Goal: Task Accomplishment & Management: Manage account settings

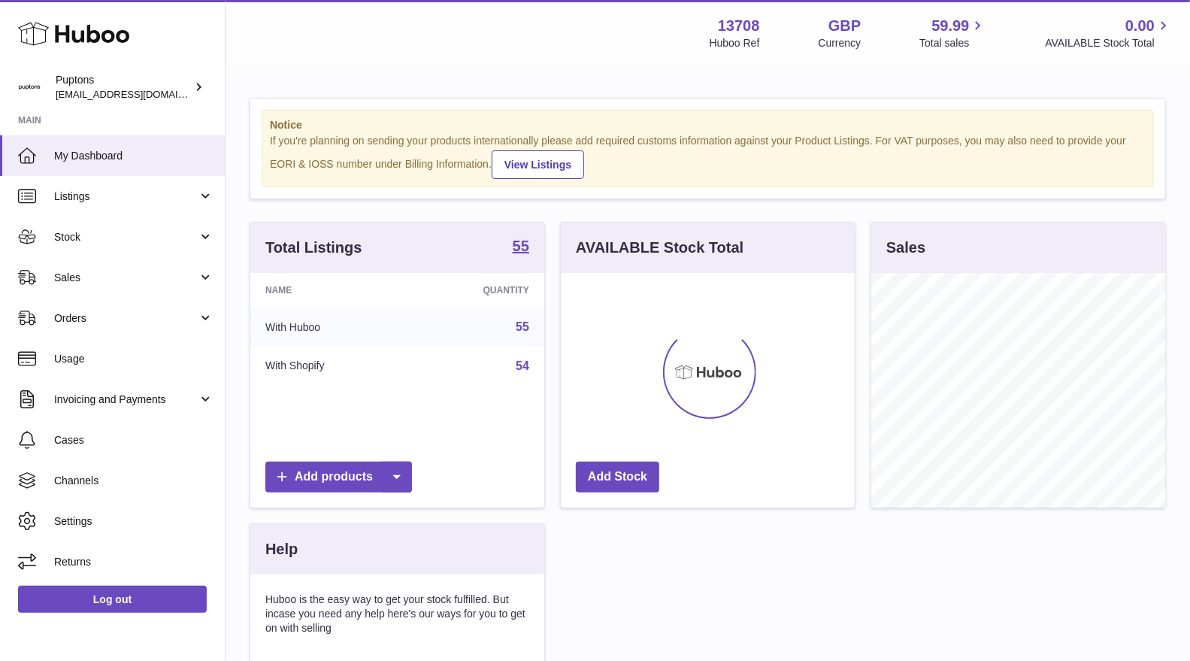
scroll to position [234, 294]
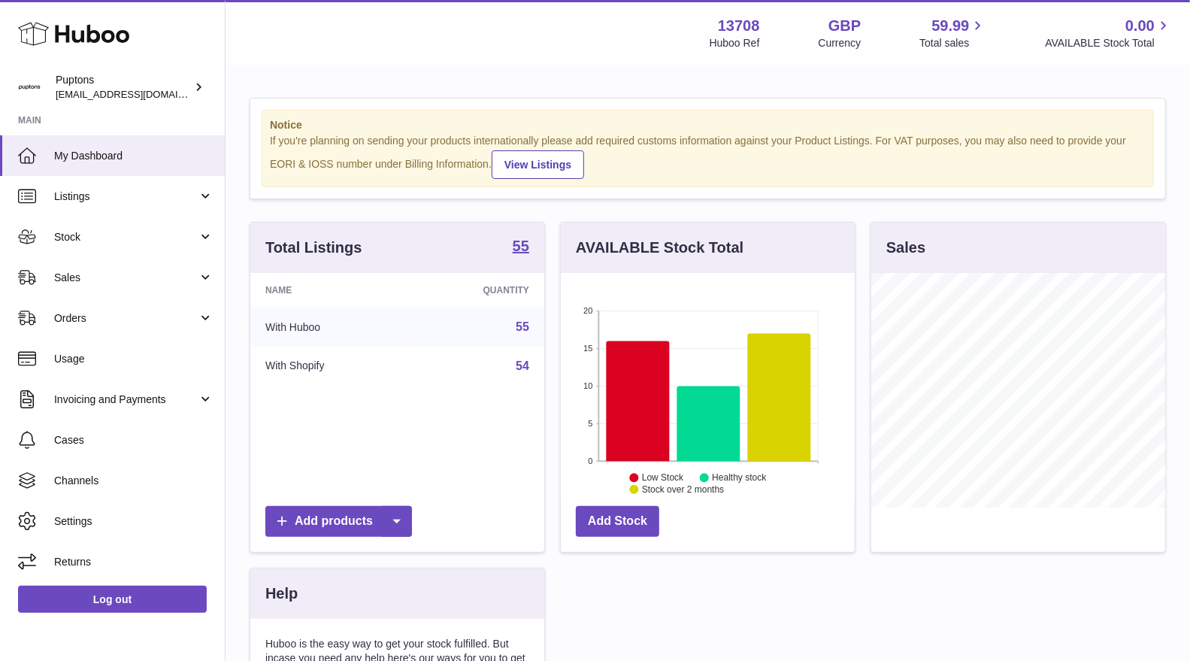
click at [92, 282] on span "Sales" at bounding box center [126, 278] width 144 height 14
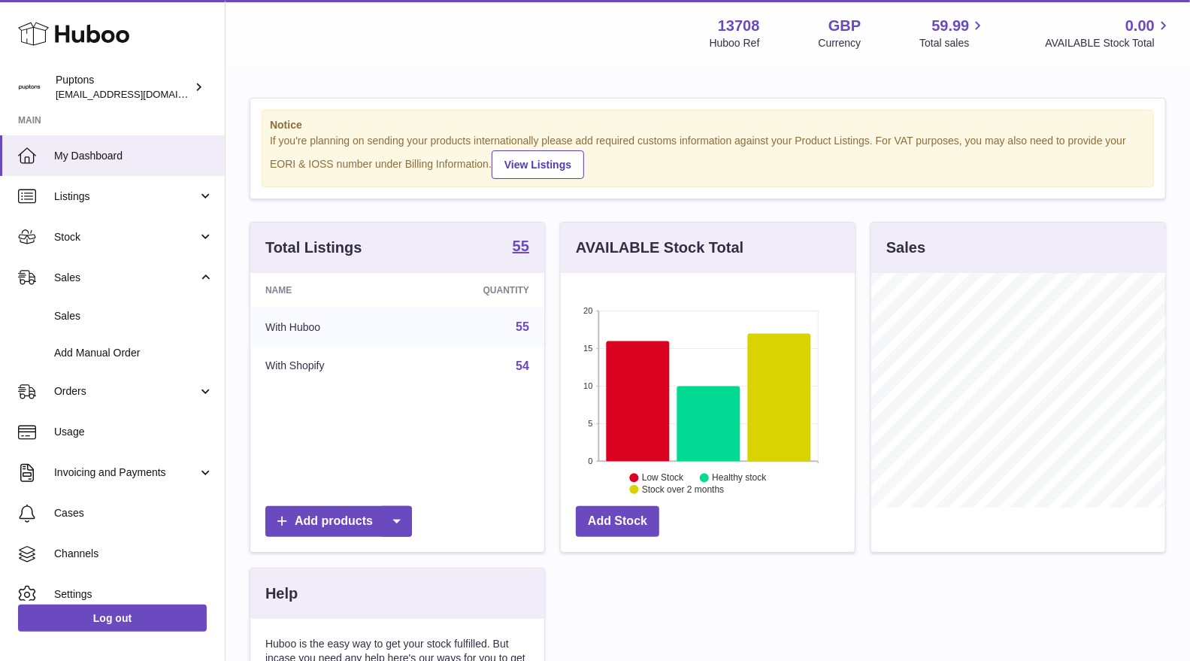
click at [99, 325] on link "Sales" at bounding box center [112, 316] width 225 height 37
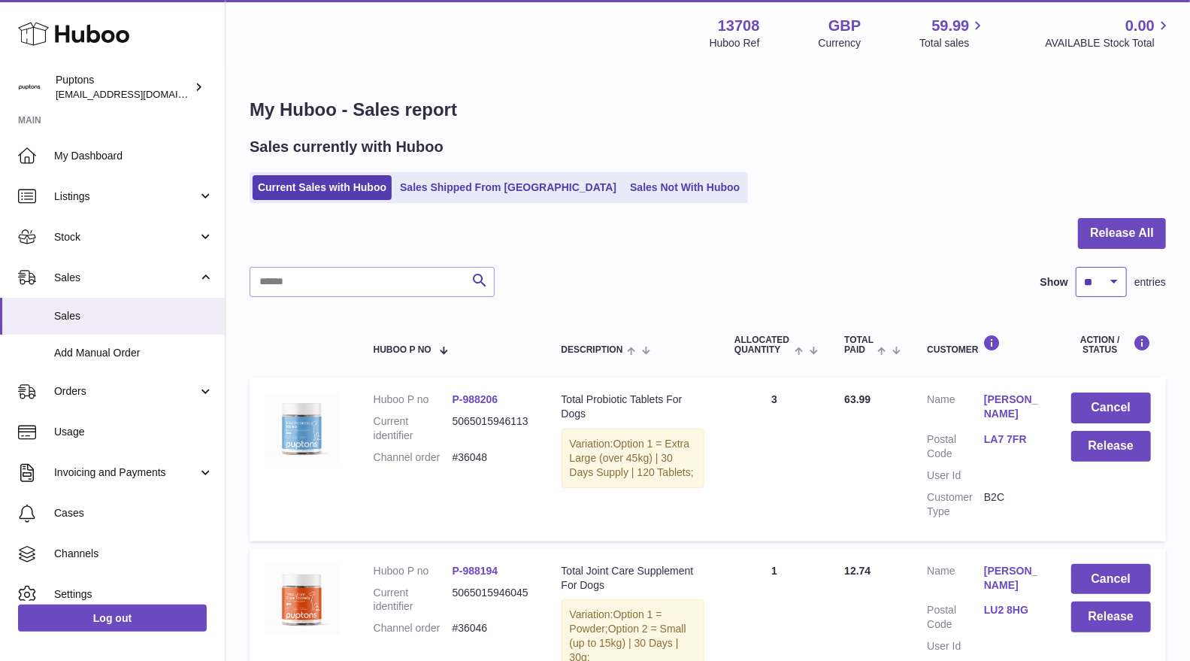
click at [1122, 280] on select "** ** ** ***" at bounding box center [1101, 282] width 51 height 30
select select "**"
click at [1076, 267] on select "** ** ** ***" at bounding box center [1101, 282] width 51 height 30
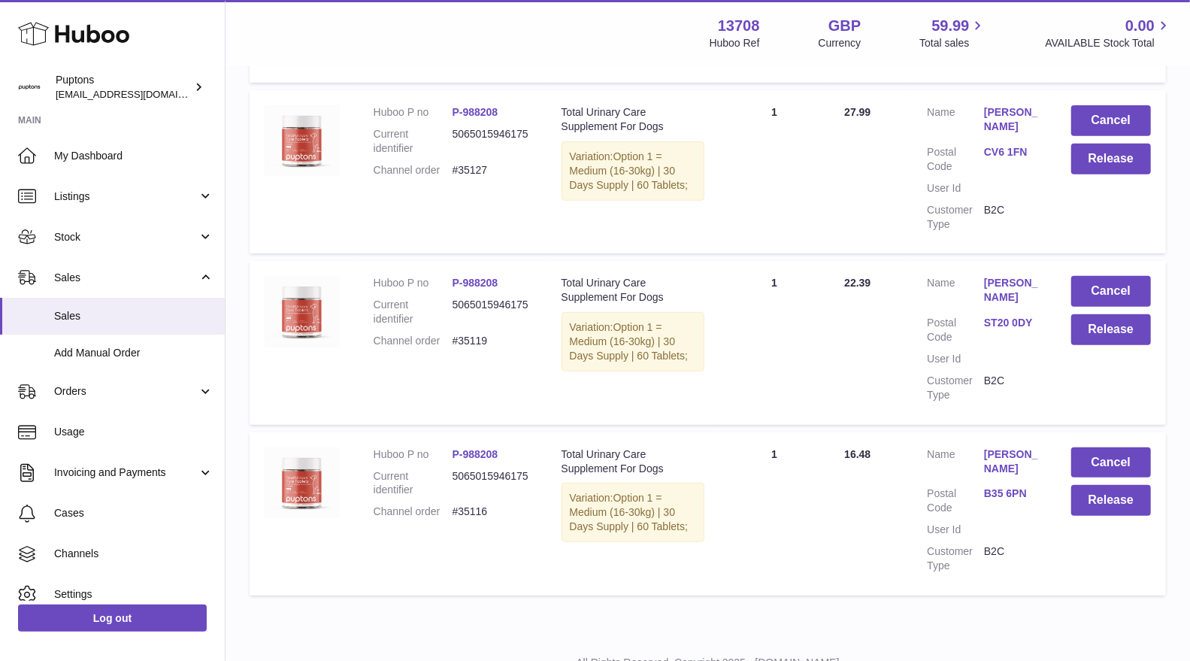
scroll to position [3908, 0]
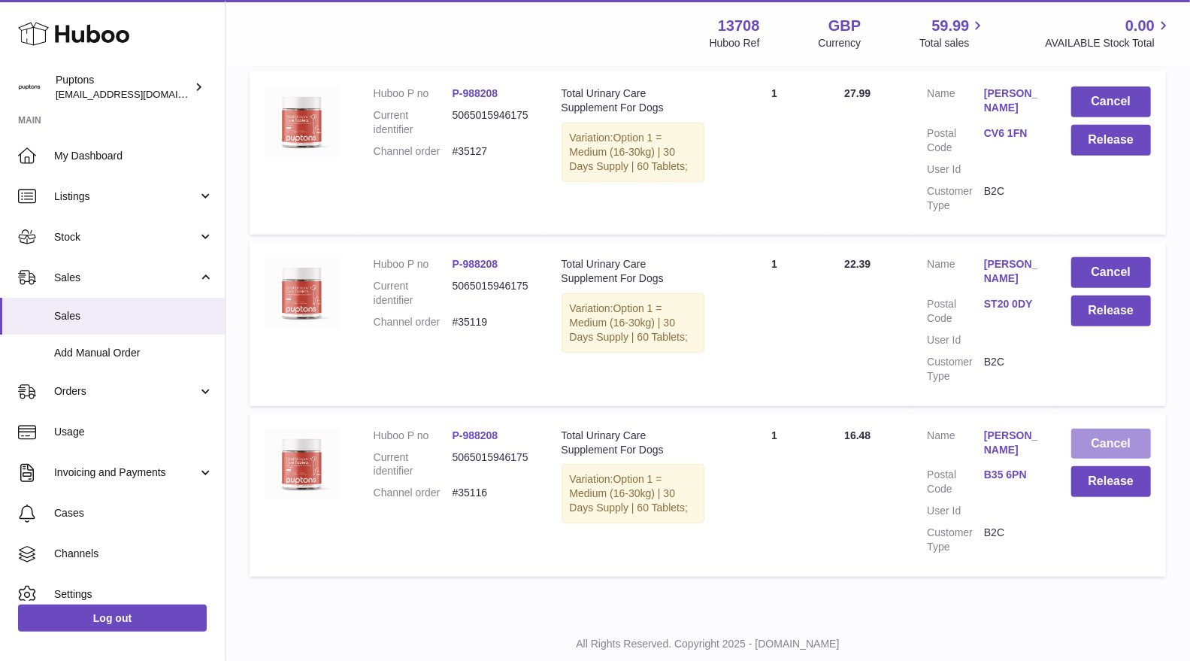
click at [1100, 429] on button "Cancel" at bounding box center [1111, 444] width 80 height 31
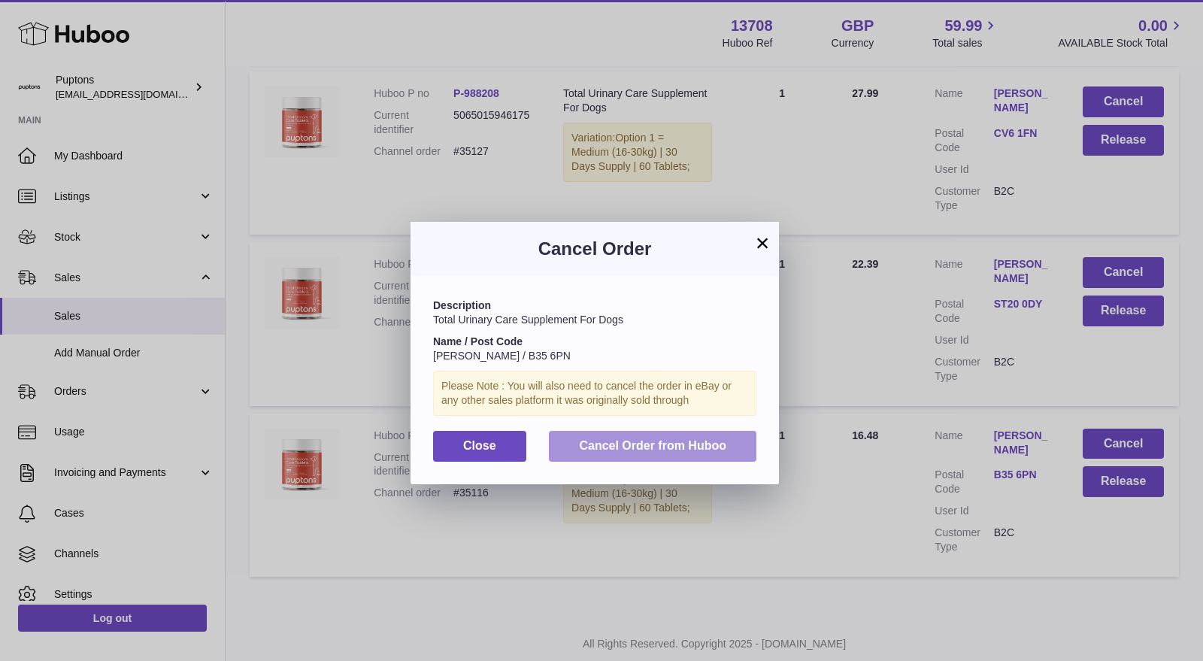
click at [690, 445] on span "Cancel Order from Huboo" at bounding box center [652, 445] width 147 height 13
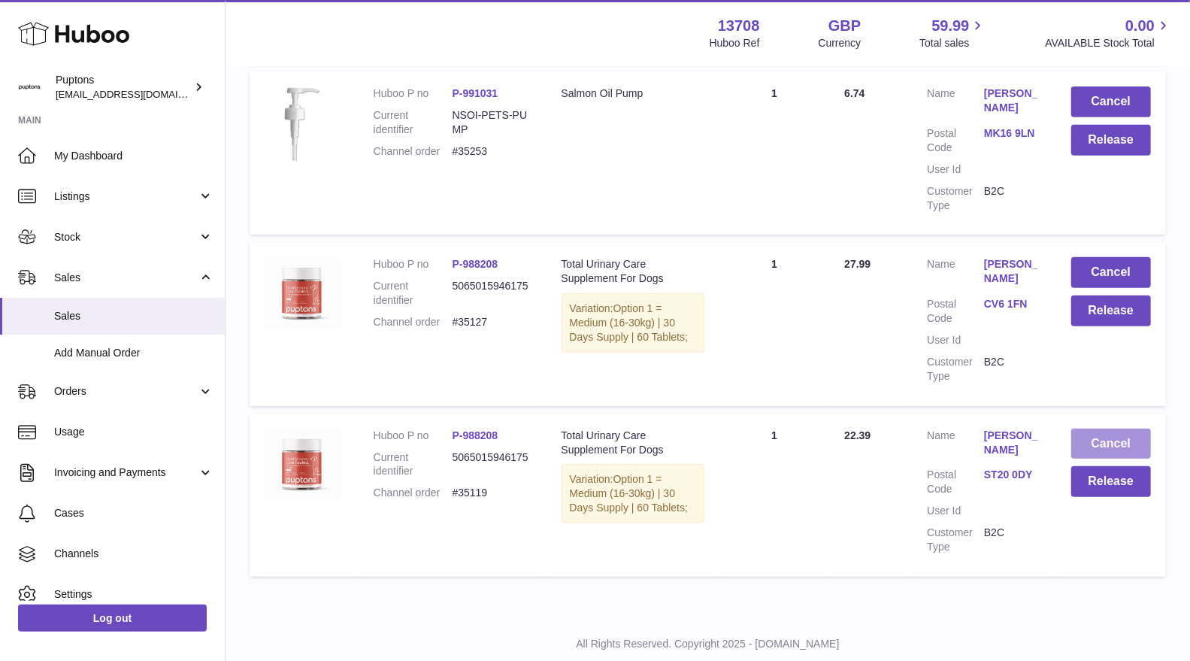
click at [1095, 429] on button "Cancel" at bounding box center [1111, 444] width 80 height 31
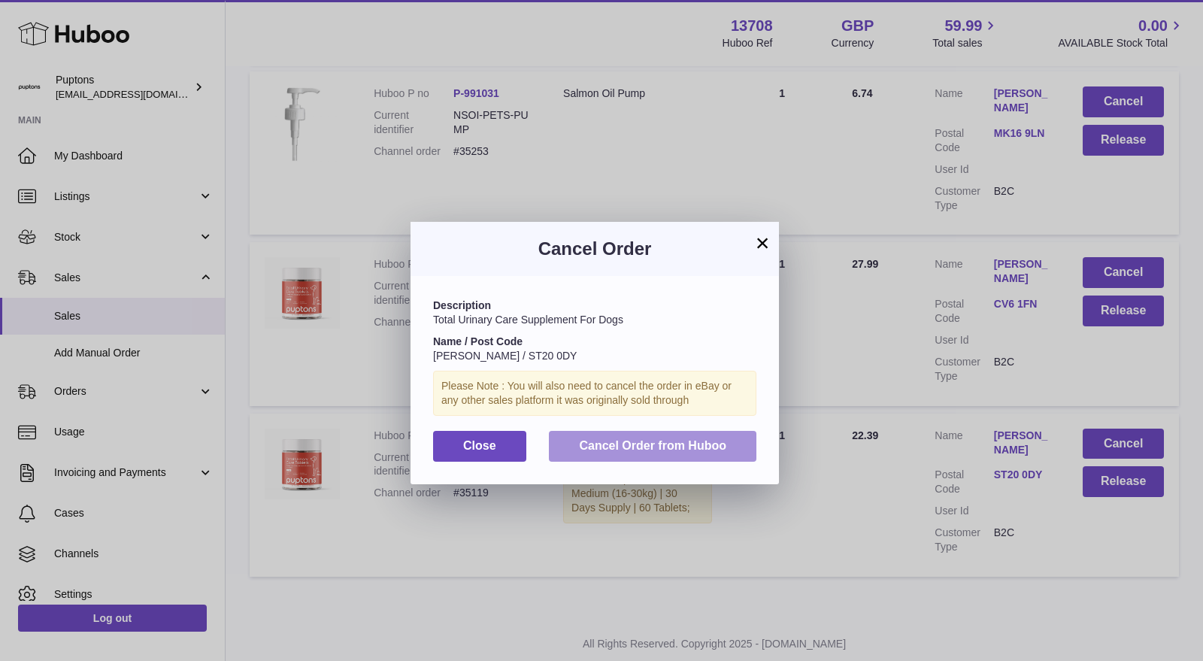
click at [727, 439] on button "Cancel Order from Huboo" at bounding box center [652, 446] width 207 height 31
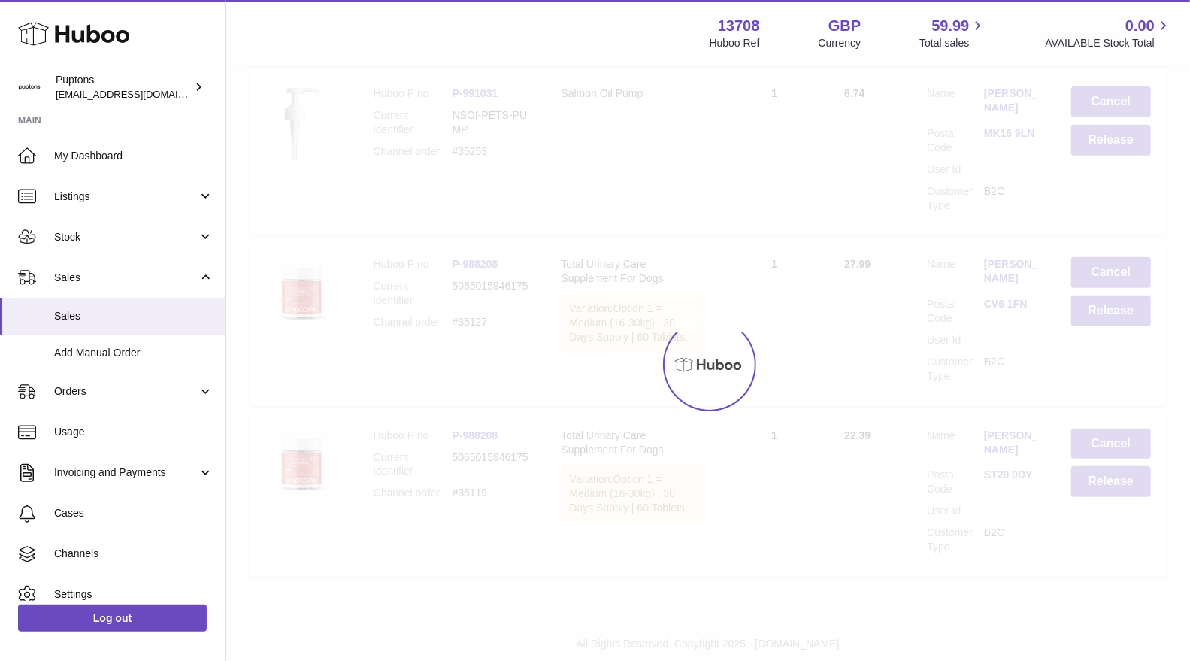
scroll to position [3737, 0]
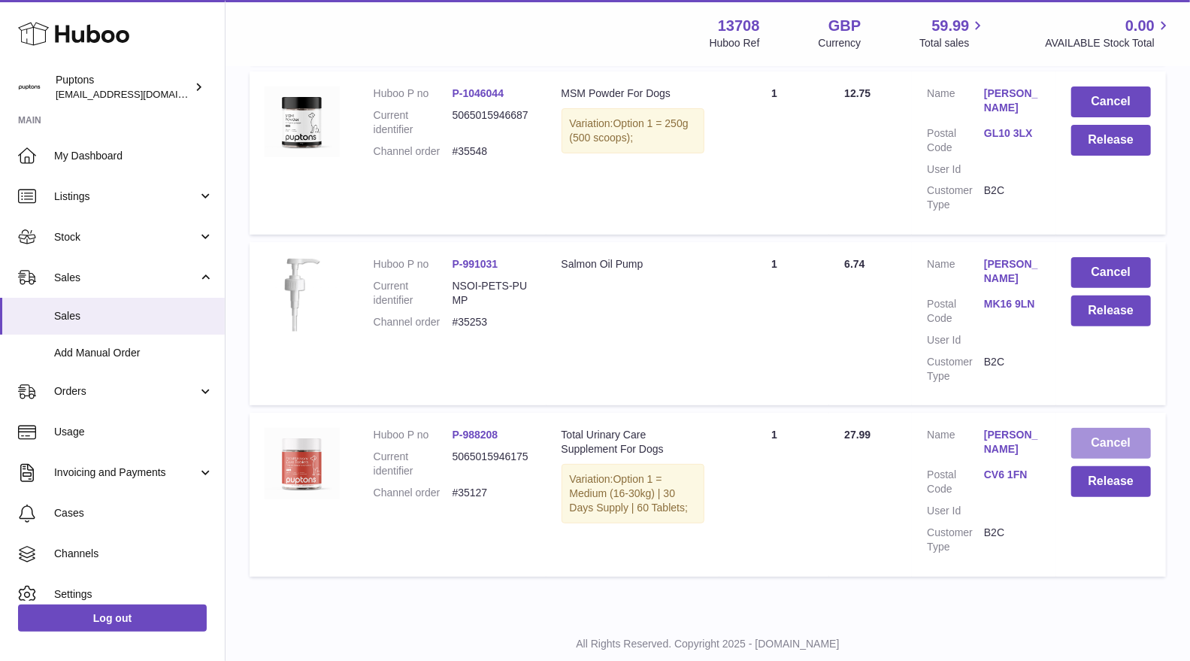
click at [1094, 428] on button "Cancel" at bounding box center [1111, 443] width 80 height 31
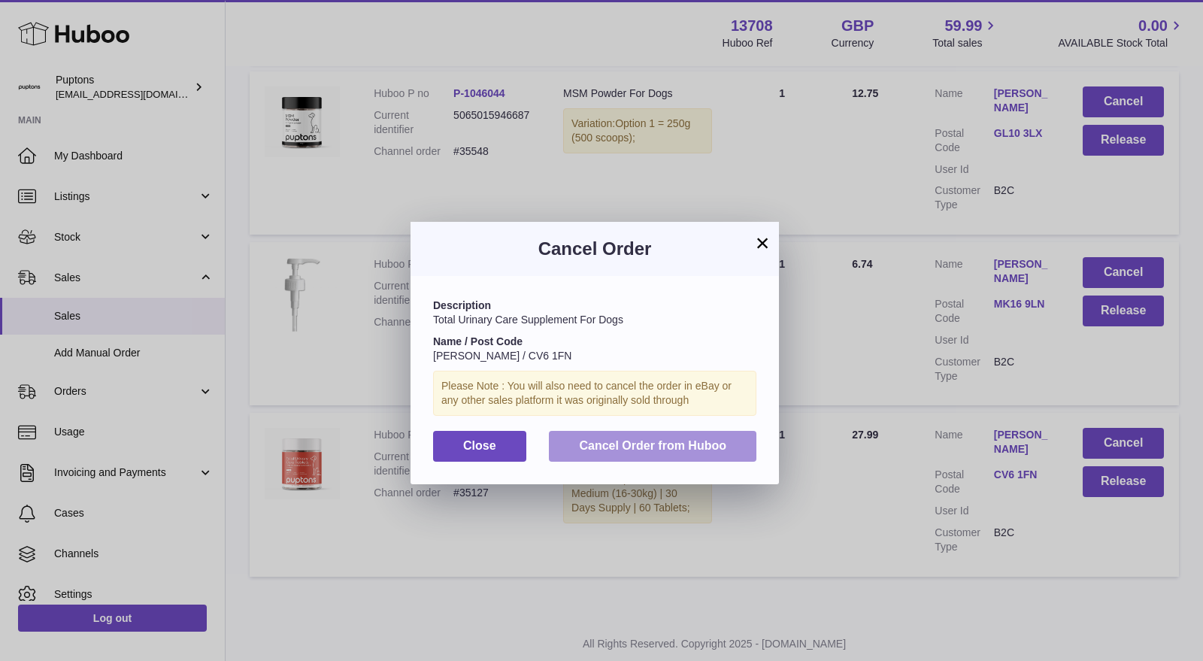
click at [730, 450] on button "Cancel Order from Huboo" at bounding box center [652, 446] width 207 height 31
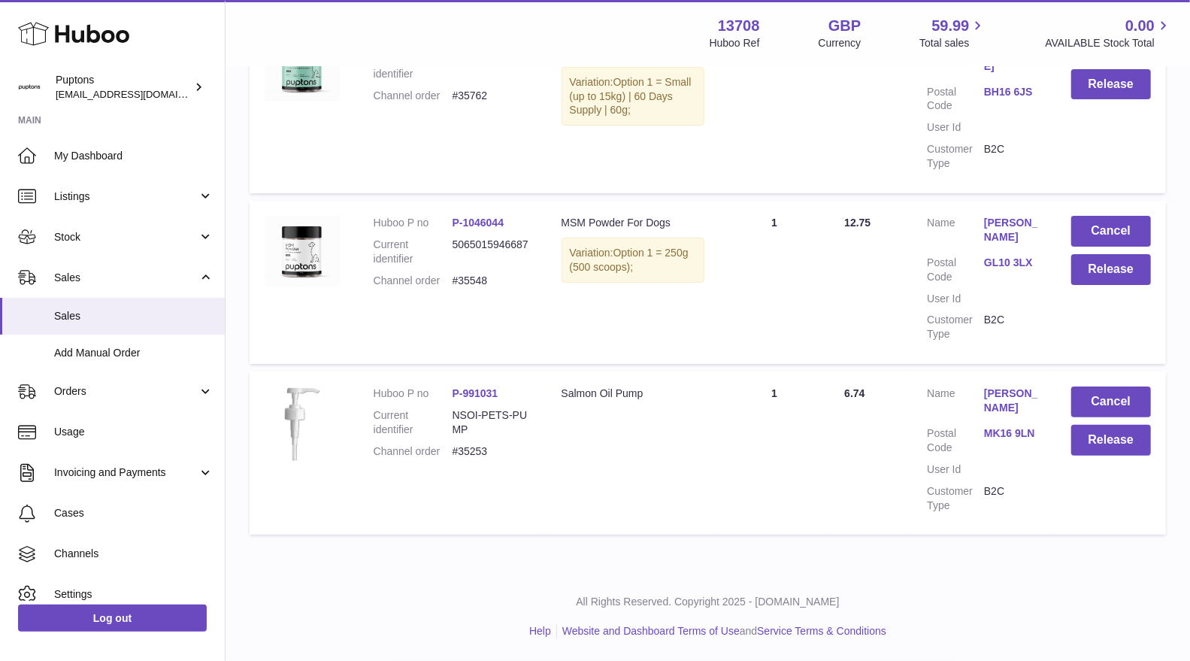
scroll to position [3566, 0]
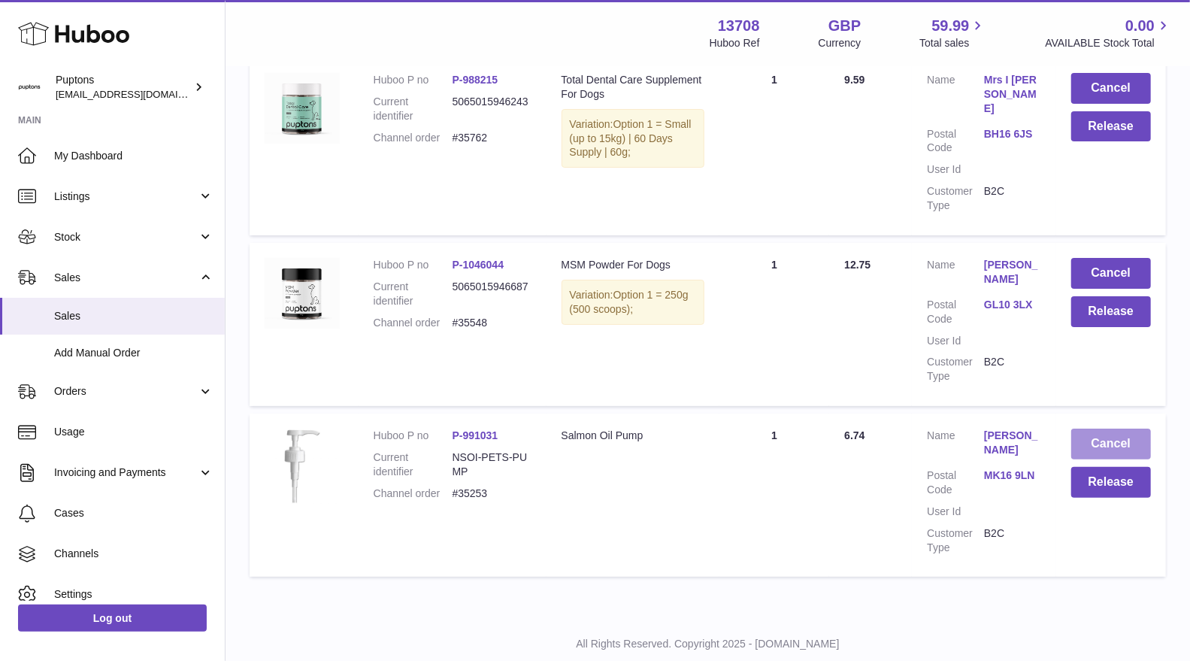
click at [1104, 429] on button "Cancel" at bounding box center [1111, 444] width 80 height 31
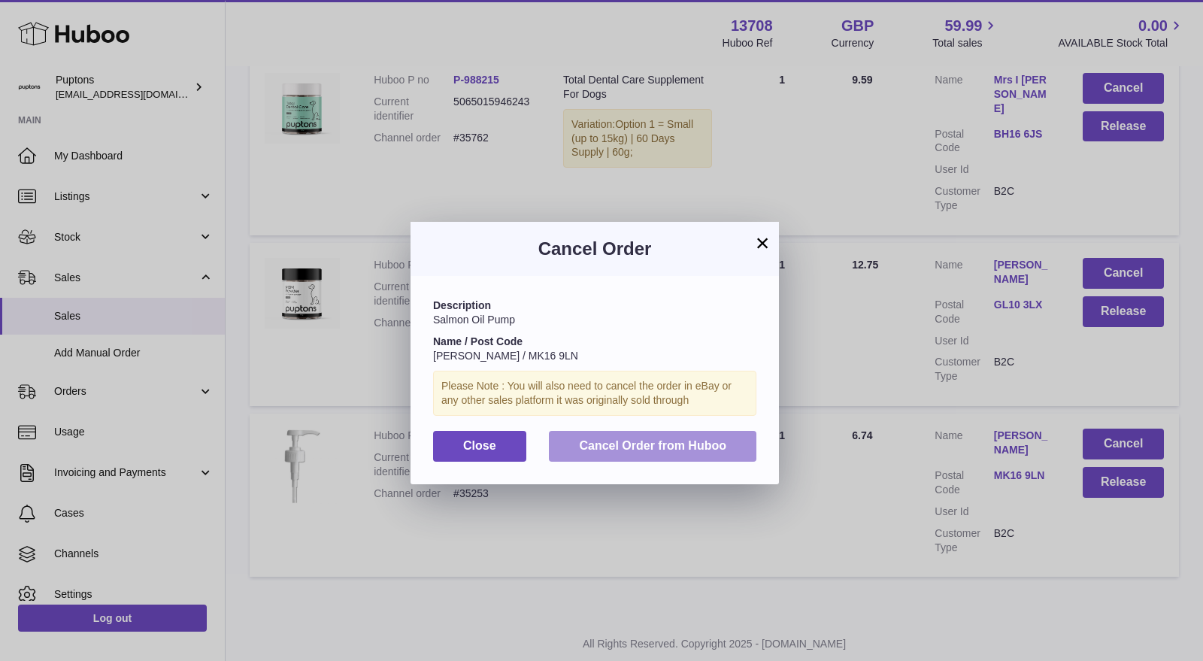
click at [703, 458] on button "Cancel Order from Huboo" at bounding box center [652, 446] width 207 height 31
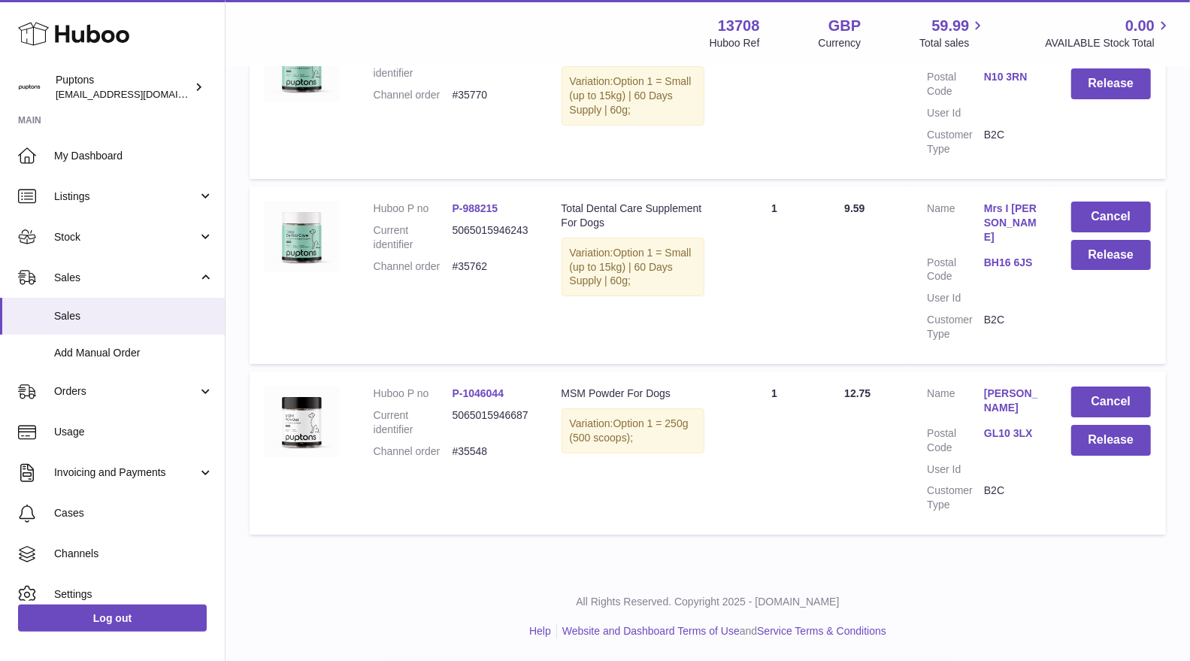
scroll to position [3395, 0]
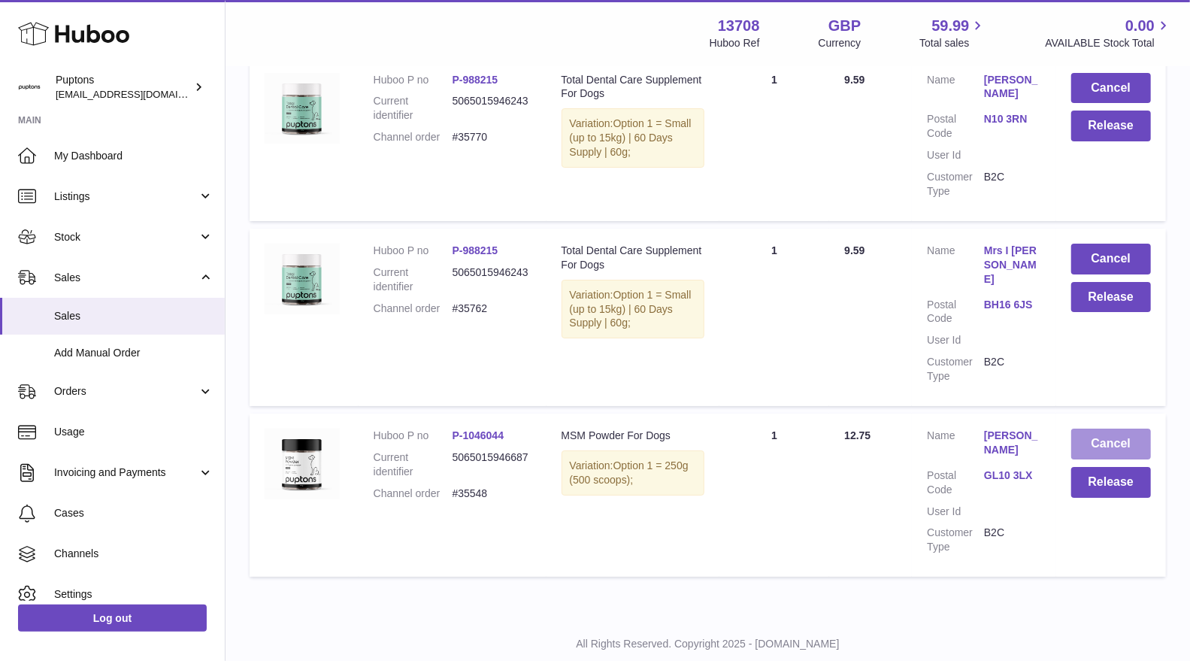
click at [1091, 429] on button "Cancel" at bounding box center [1111, 444] width 80 height 31
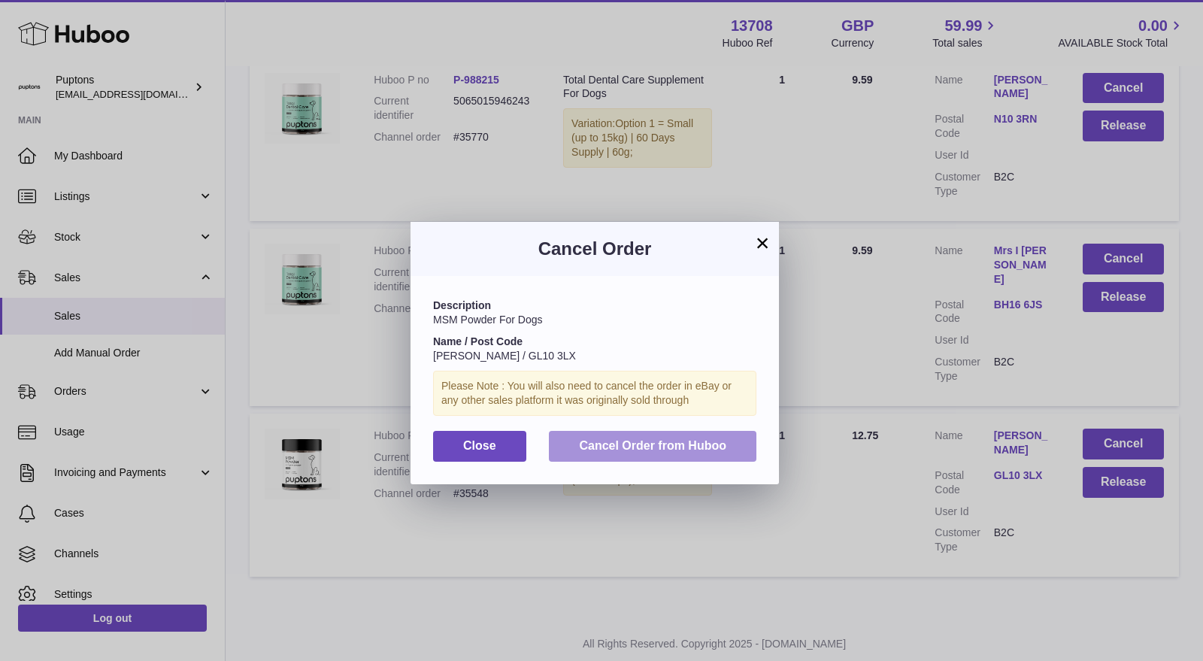
click at [594, 444] on span "Cancel Order from Huboo" at bounding box center [652, 445] width 147 height 13
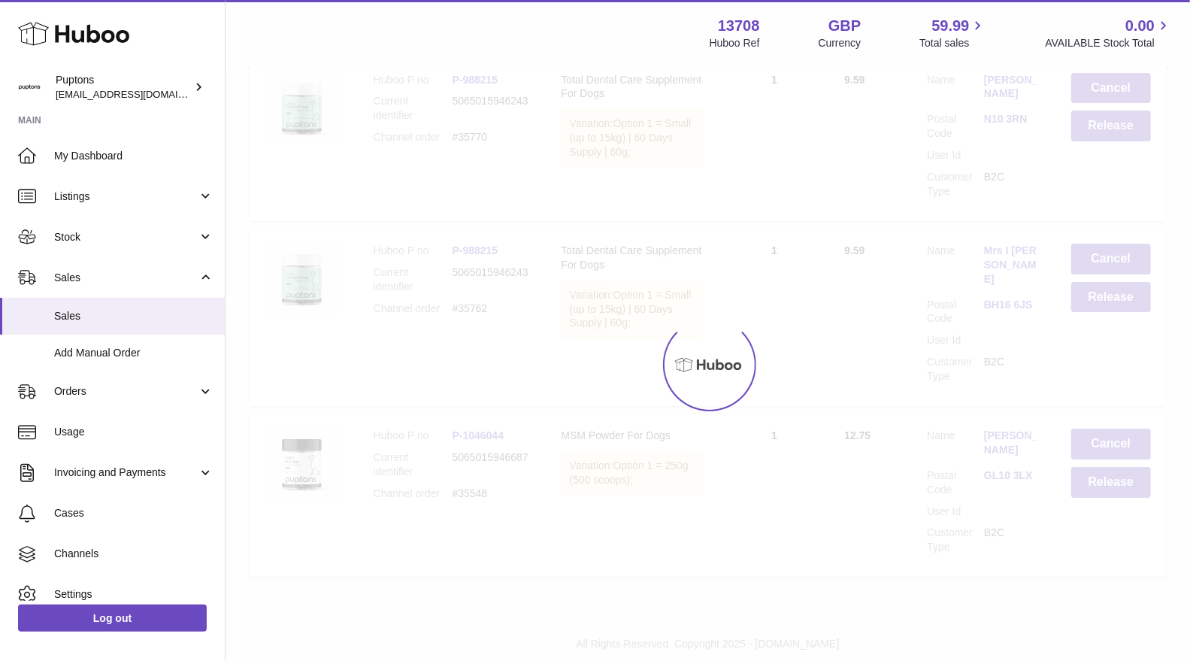
scroll to position [3224, 0]
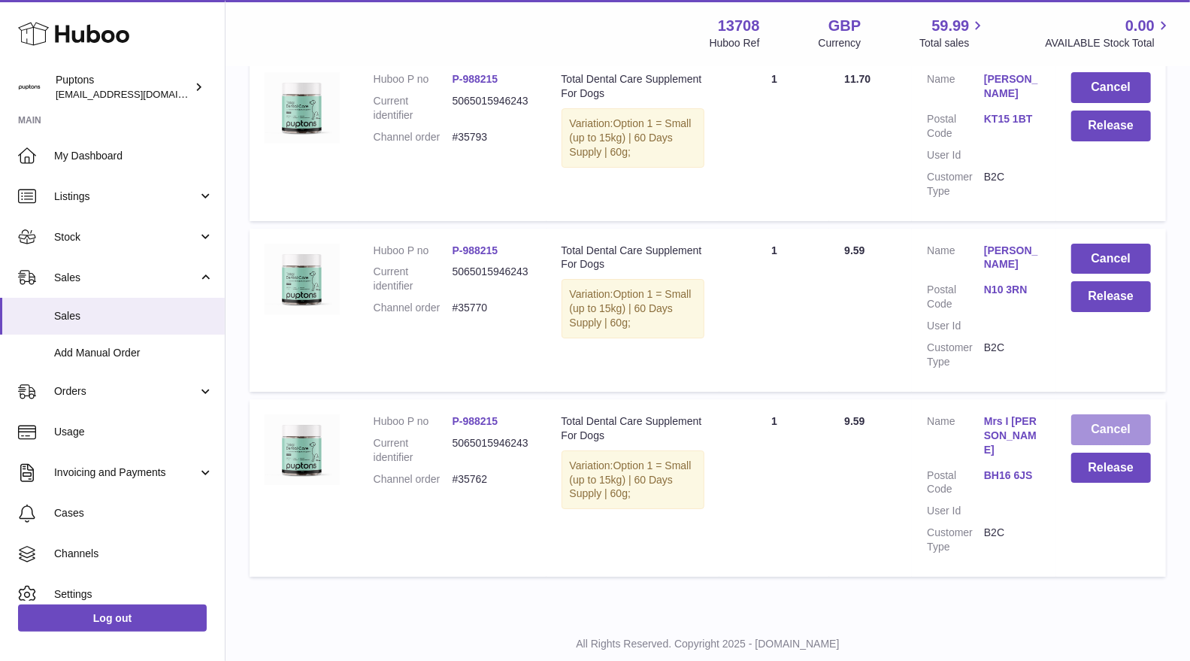
click at [1075, 414] on button "Cancel" at bounding box center [1111, 429] width 80 height 31
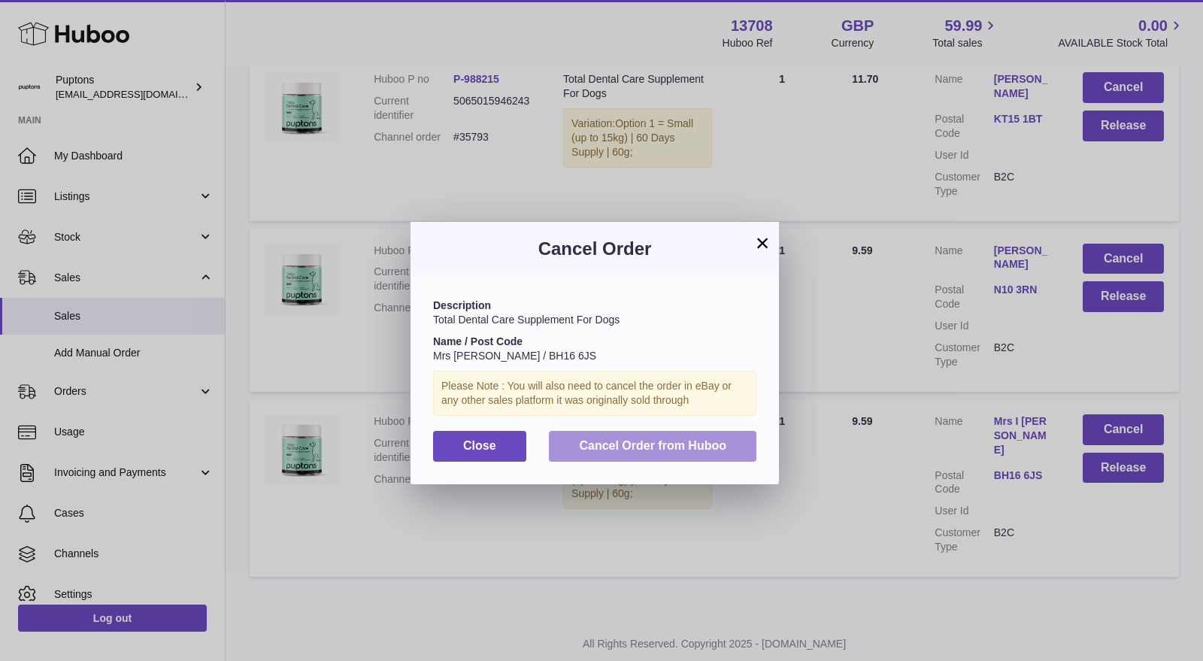
click at [710, 457] on button "Cancel Order from Huboo" at bounding box center [652, 446] width 207 height 31
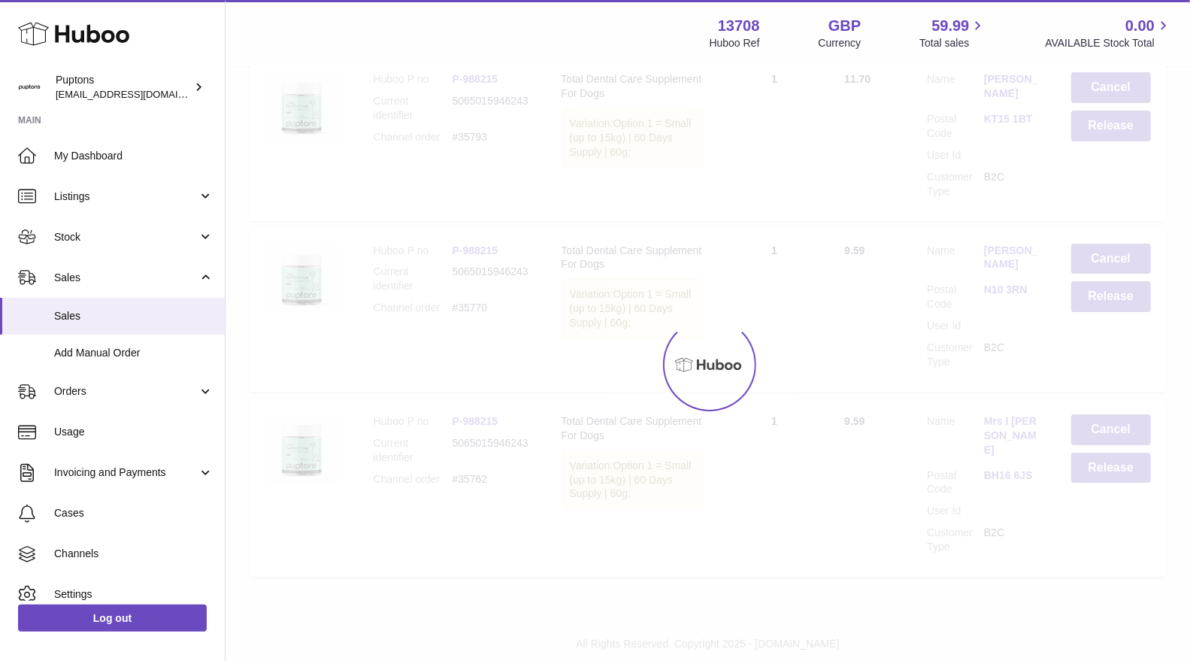
scroll to position [3054, 0]
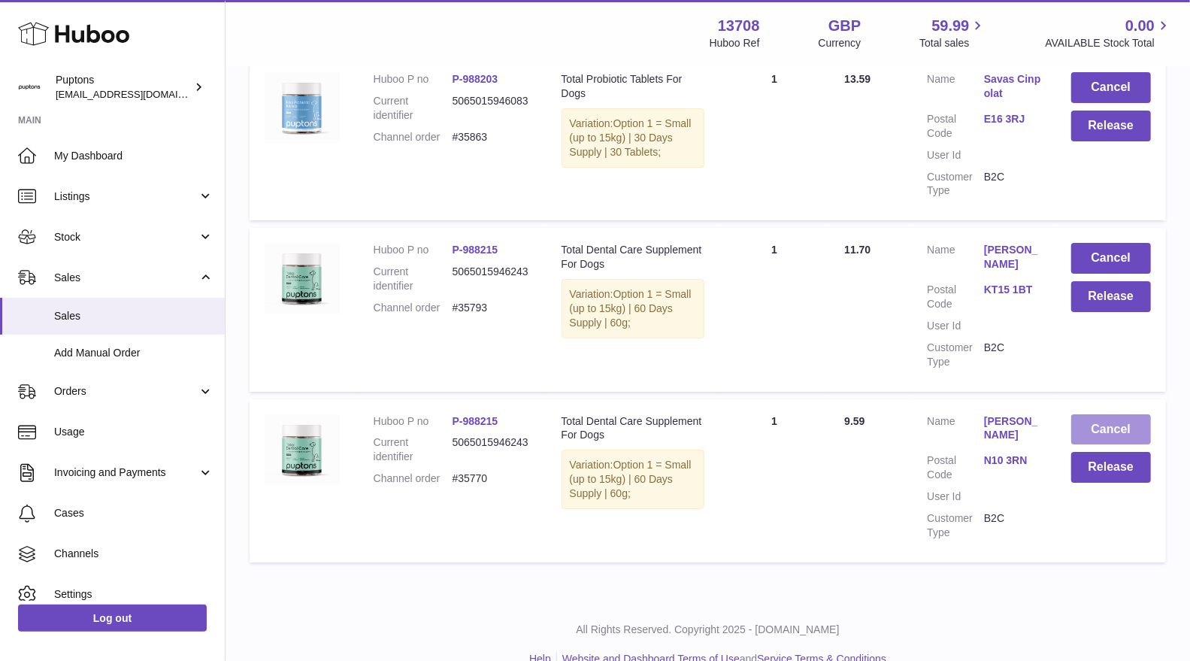
click at [1086, 414] on button "Cancel" at bounding box center [1111, 429] width 80 height 31
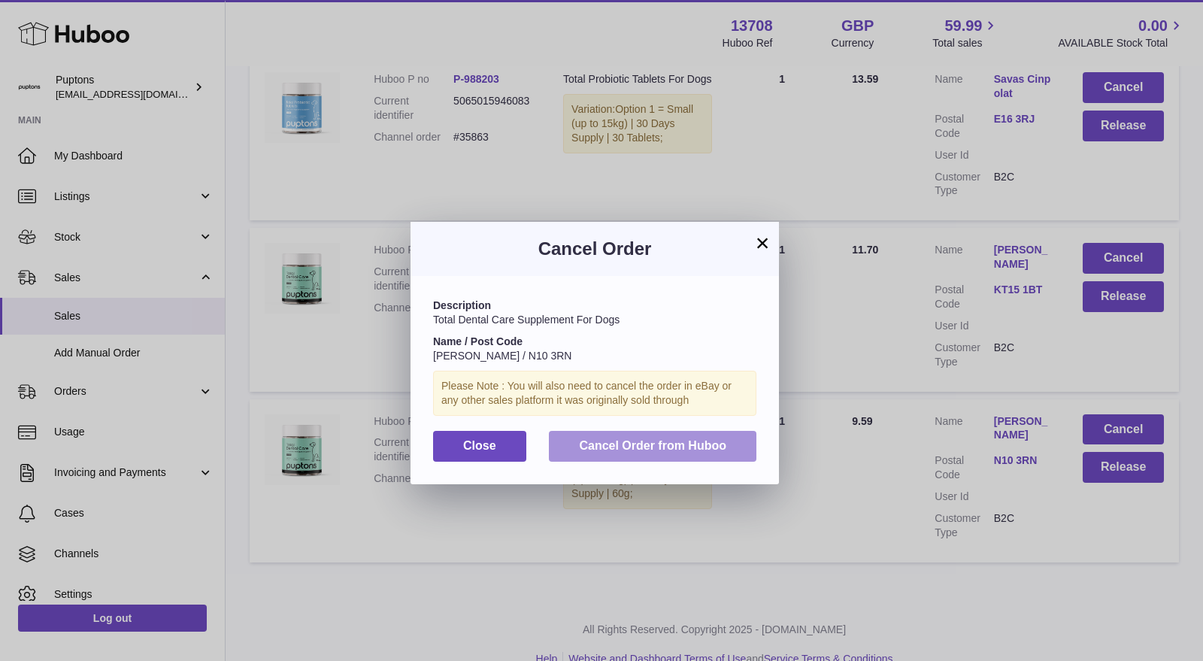
click at [682, 444] on span "Cancel Order from Huboo" at bounding box center [652, 445] width 147 height 13
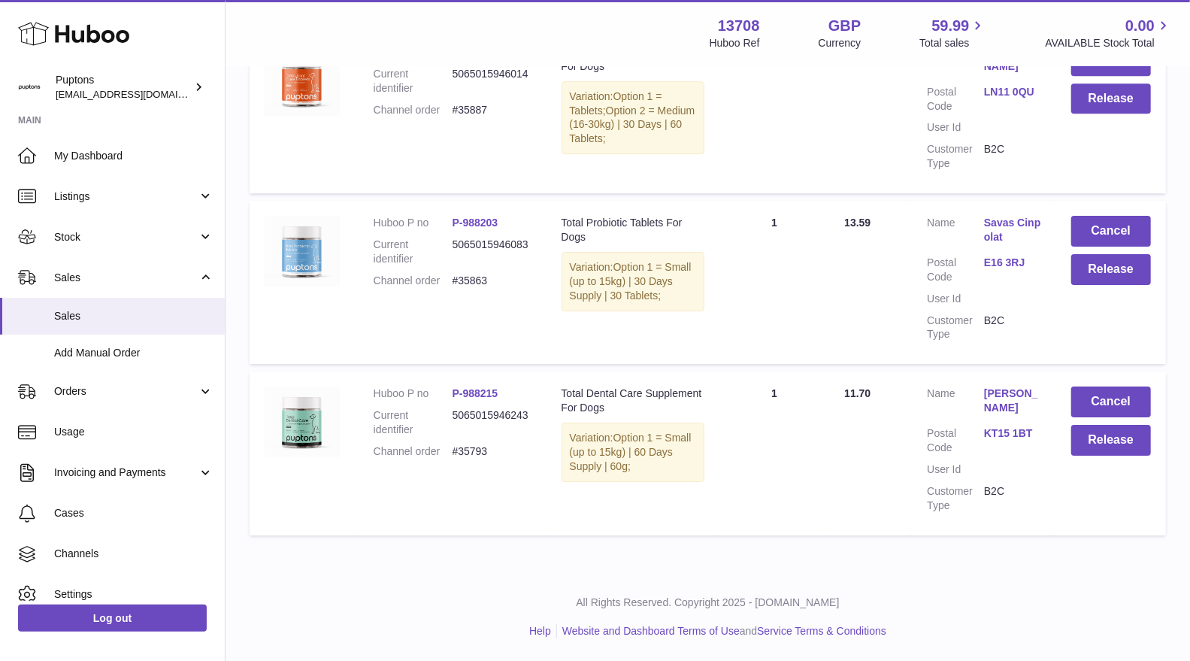
scroll to position [2882, 0]
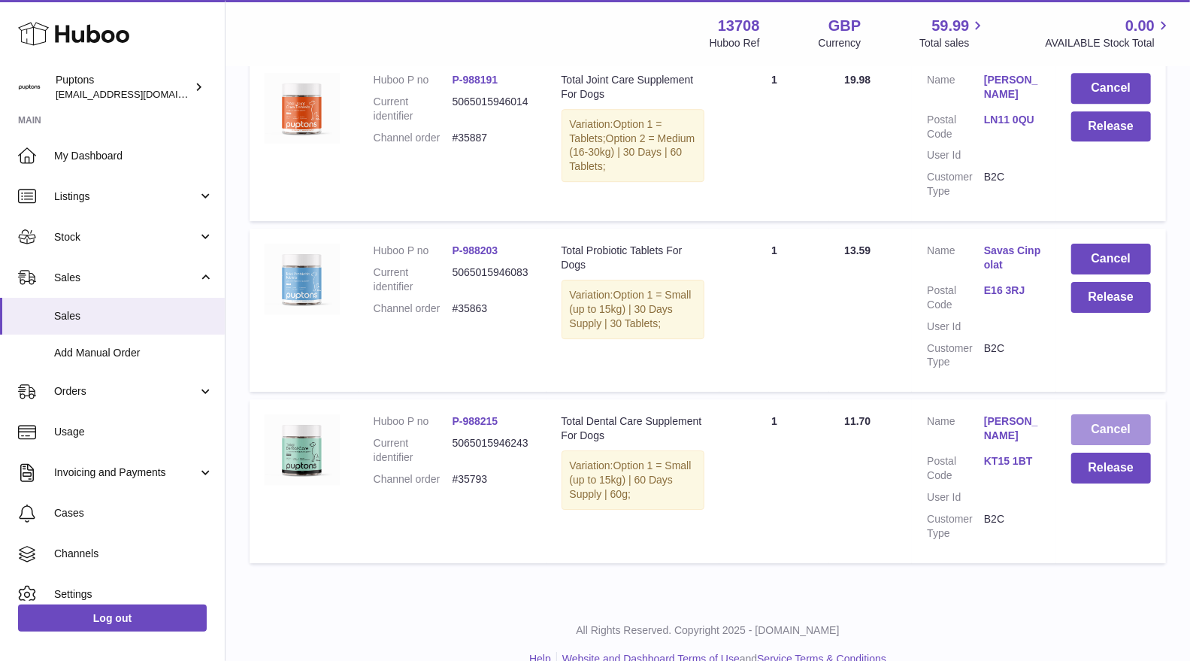
click at [1085, 414] on button "Cancel" at bounding box center [1111, 429] width 80 height 31
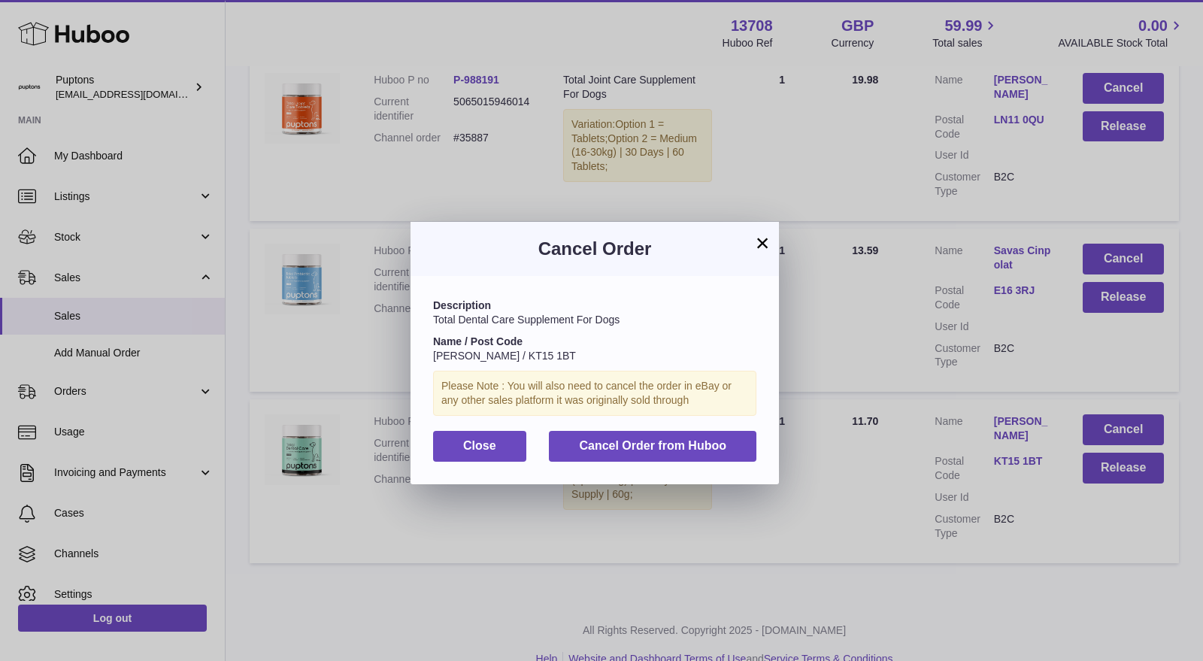
click at [679, 559] on div "× Cancel Order Description Total Dental Care Supplement For Dogs Name / Post Co…" at bounding box center [601, 353] width 1203 height 661
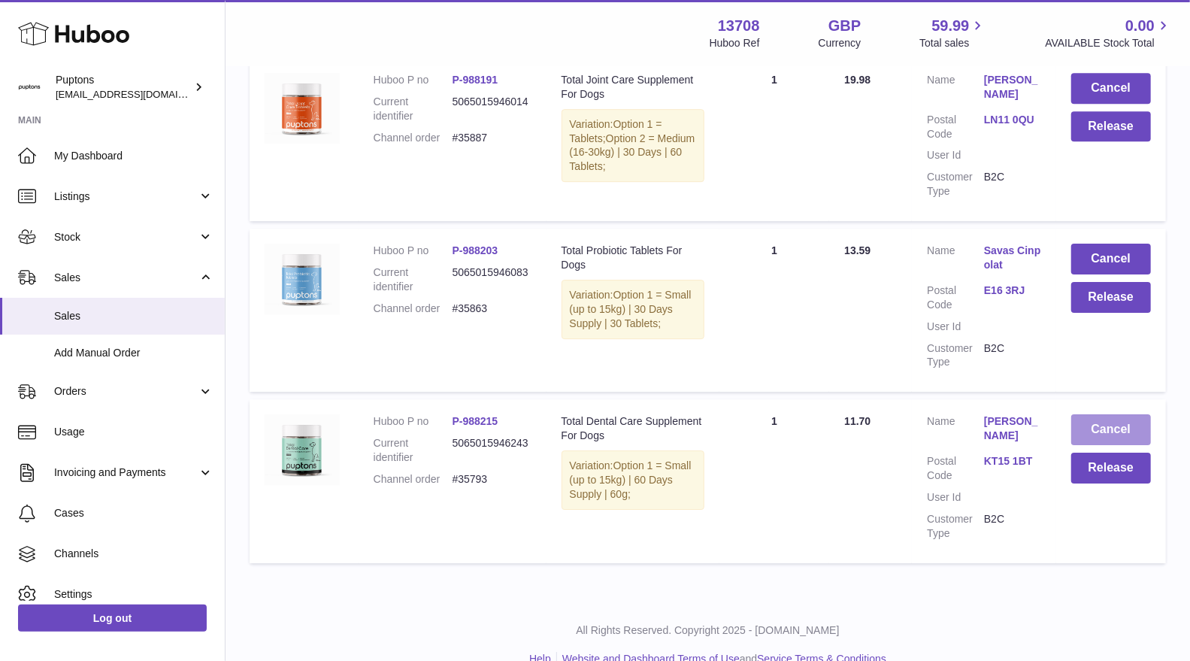
click at [1094, 414] on button "Cancel" at bounding box center [1111, 429] width 80 height 31
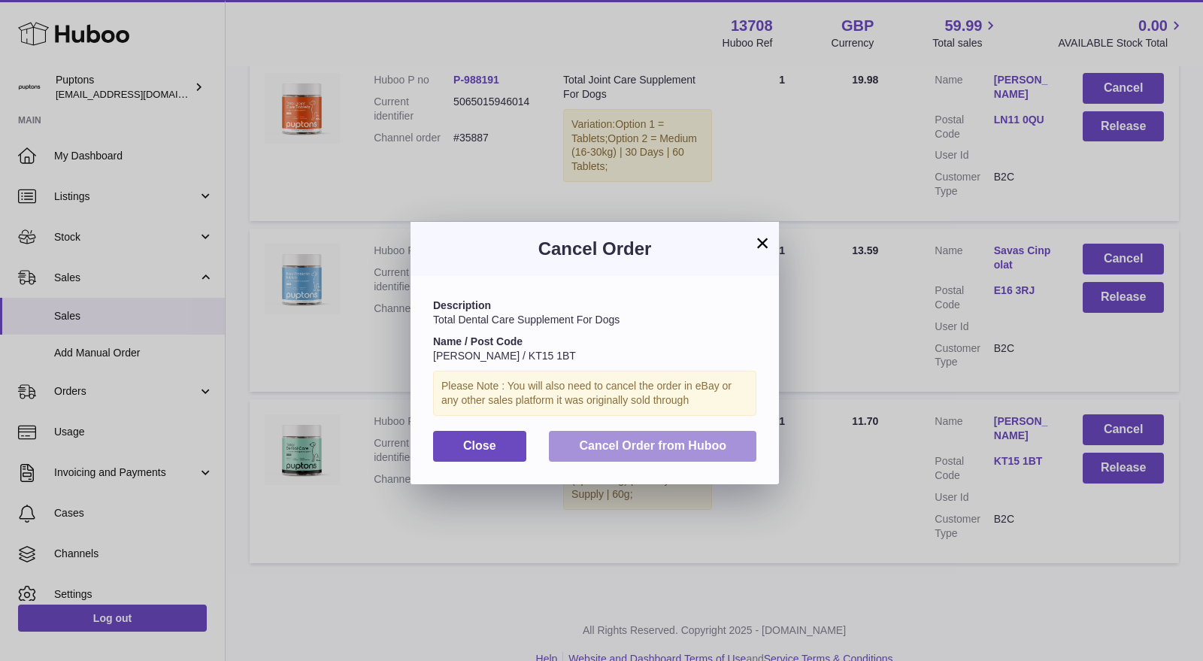
click at [713, 445] on span "Cancel Order from Huboo" at bounding box center [652, 445] width 147 height 13
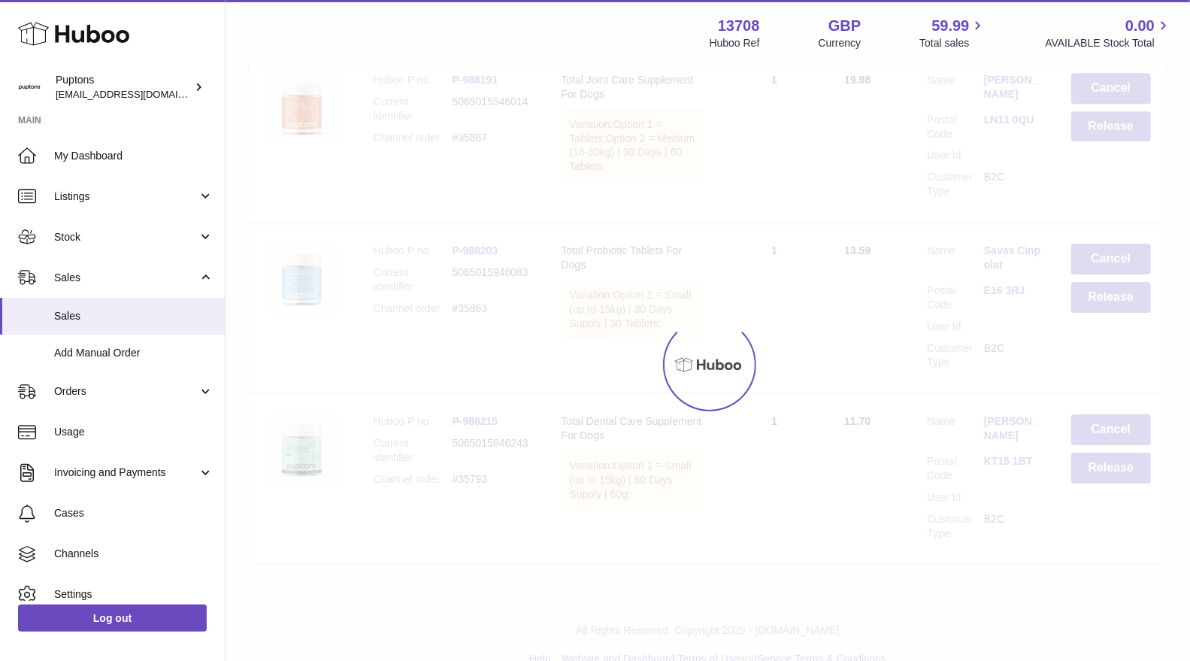
scroll to position [2712, 0]
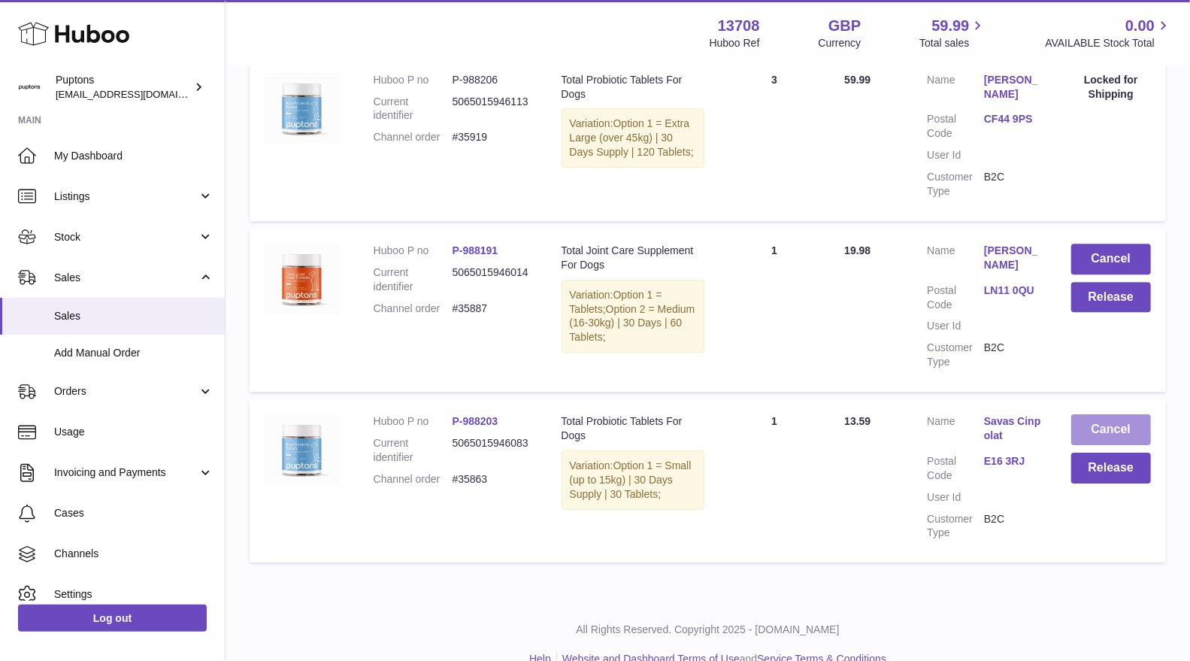
click at [1100, 414] on button "Cancel" at bounding box center [1111, 429] width 80 height 31
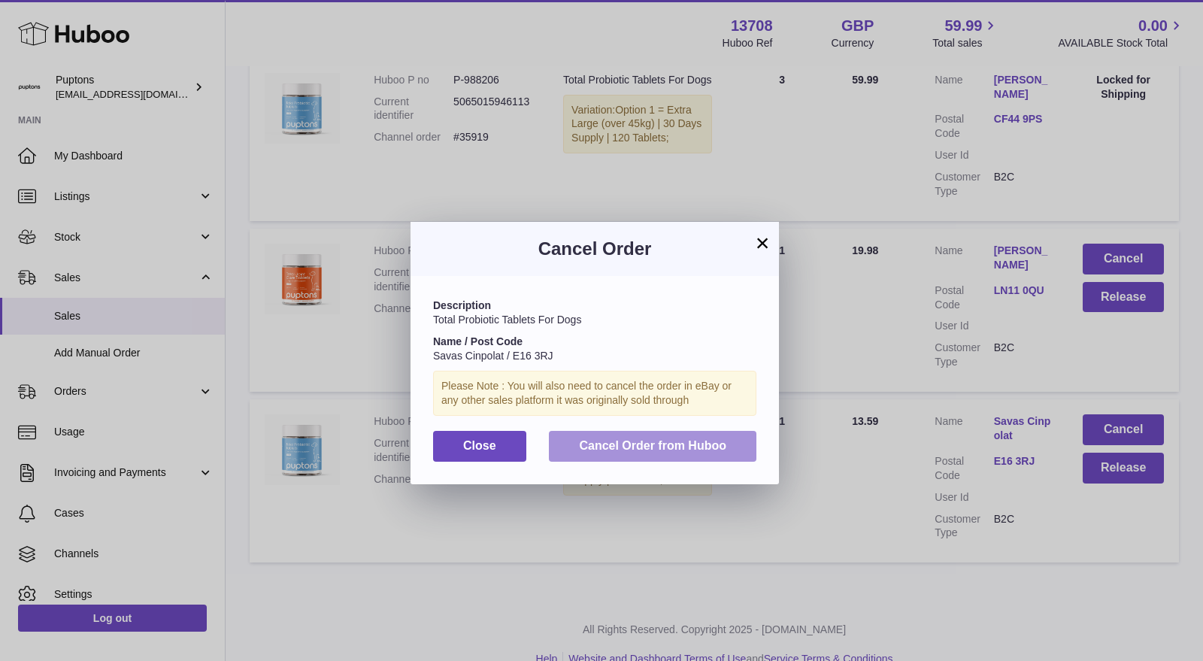
click at [670, 445] on span "Cancel Order from Huboo" at bounding box center [652, 445] width 147 height 13
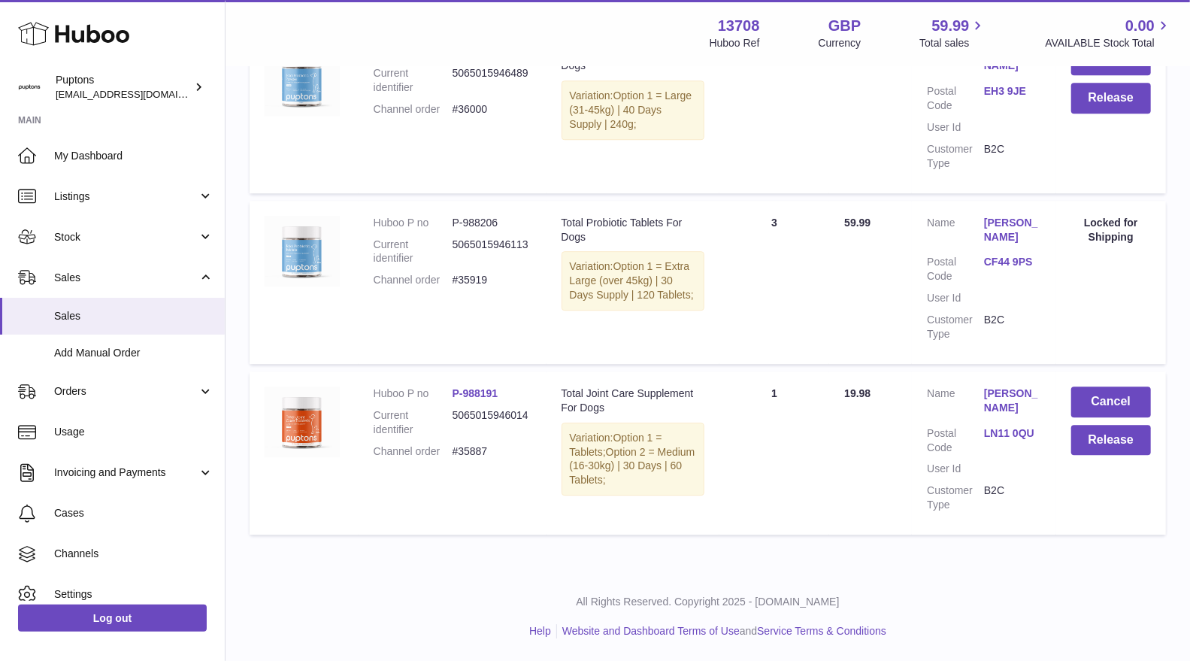
scroll to position [2541, 0]
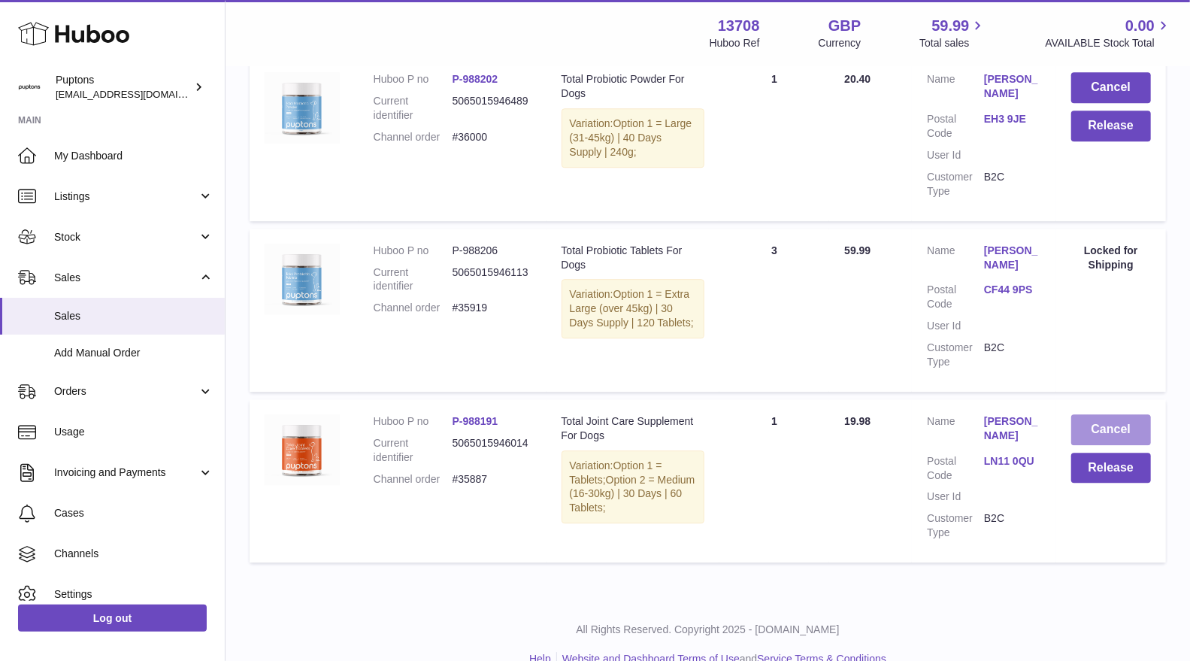
click at [1084, 414] on button "Cancel" at bounding box center [1111, 429] width 80 height 31
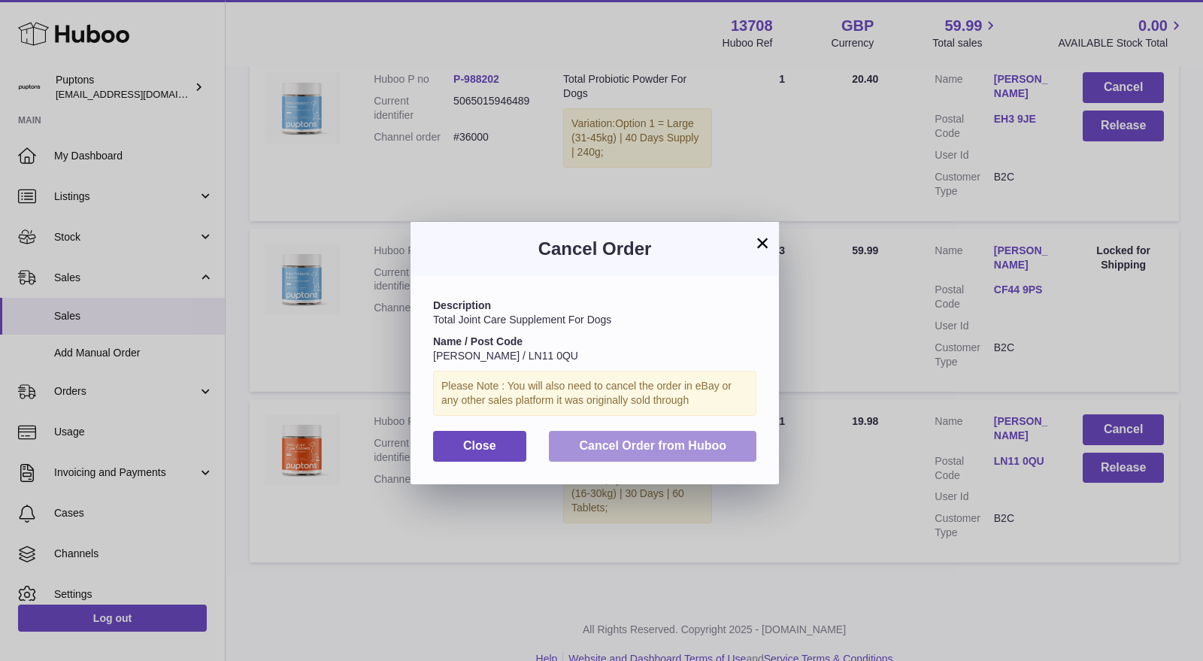
click at [638, 450] on span "Cancel Order from Huboo" at bounding box center [652, 445] width 147 height 13
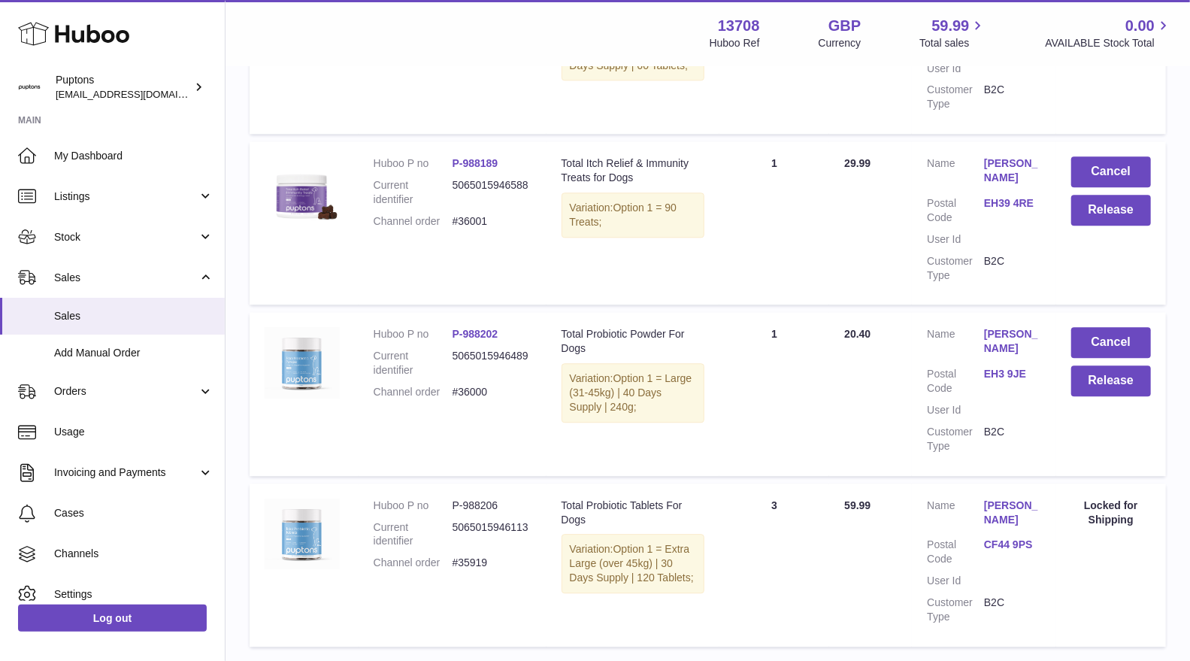
scroll to position [2203, 0]
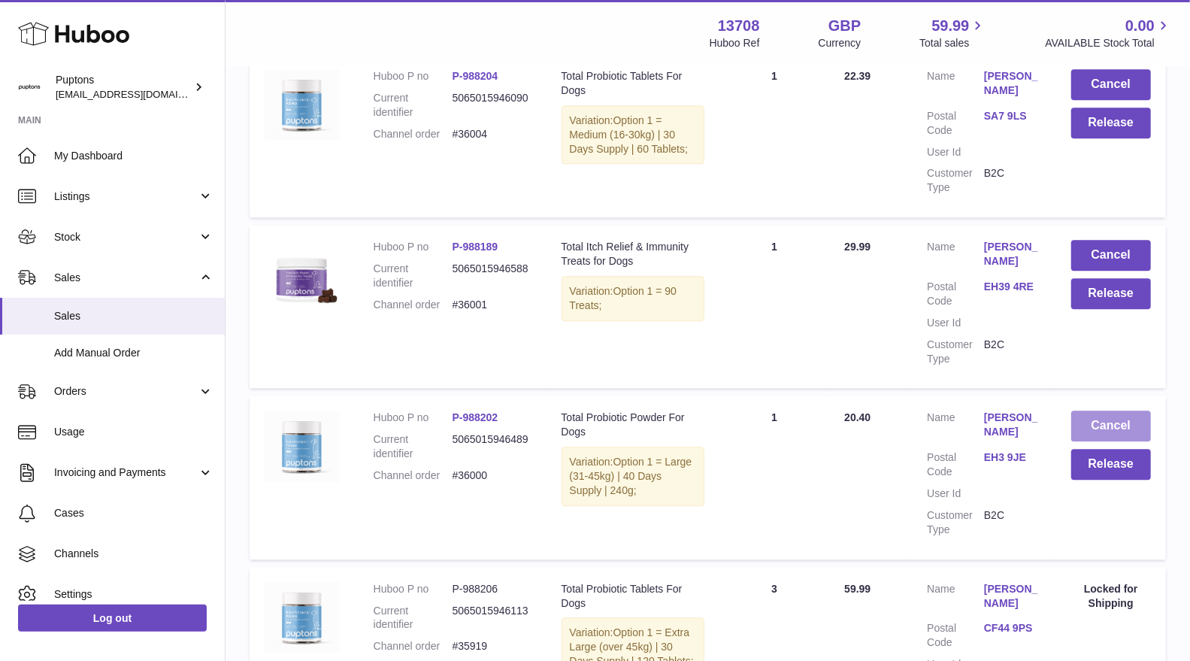
click at [1085, 411] on button "Cancel" at bounding box center [1111, 425] width 80 height 31
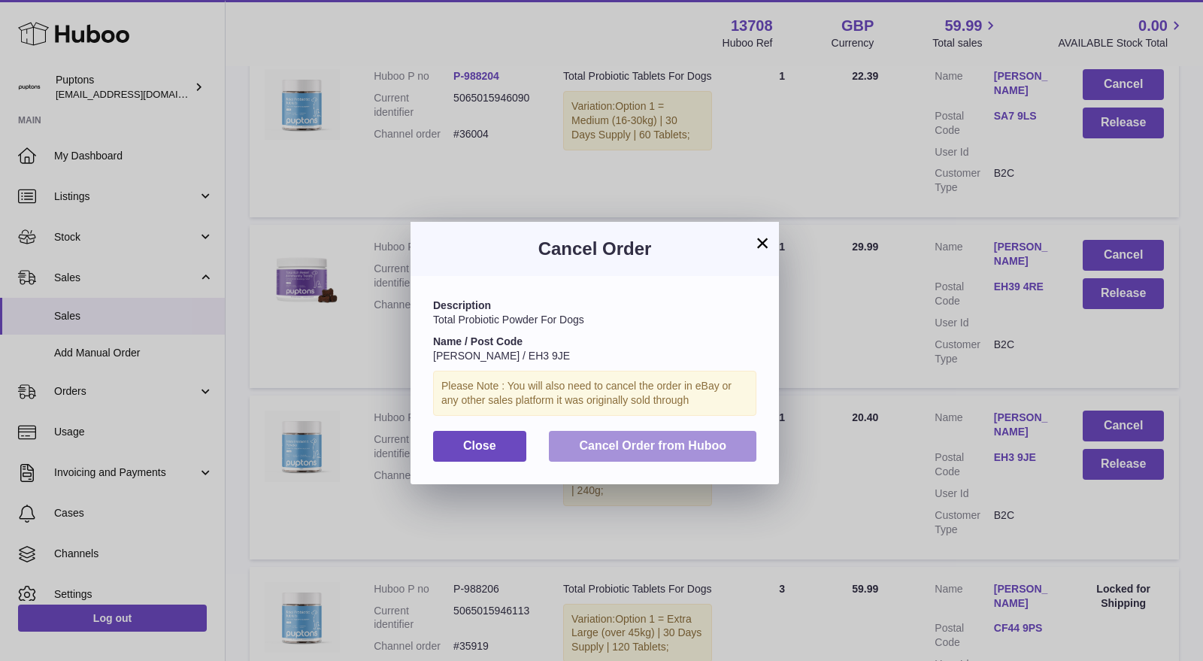
click at [734, 440] on button "Cancel Order from Huboo" at bounding box center [652, 446] width 207 height 31
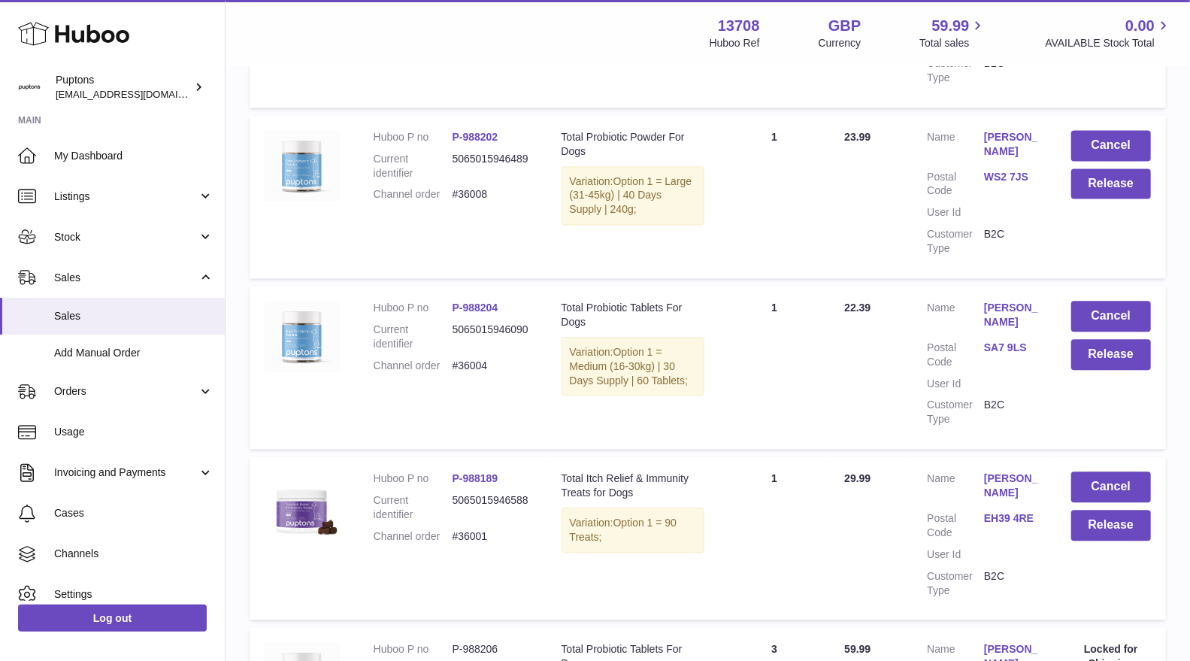
scroll to position [1952, 0]
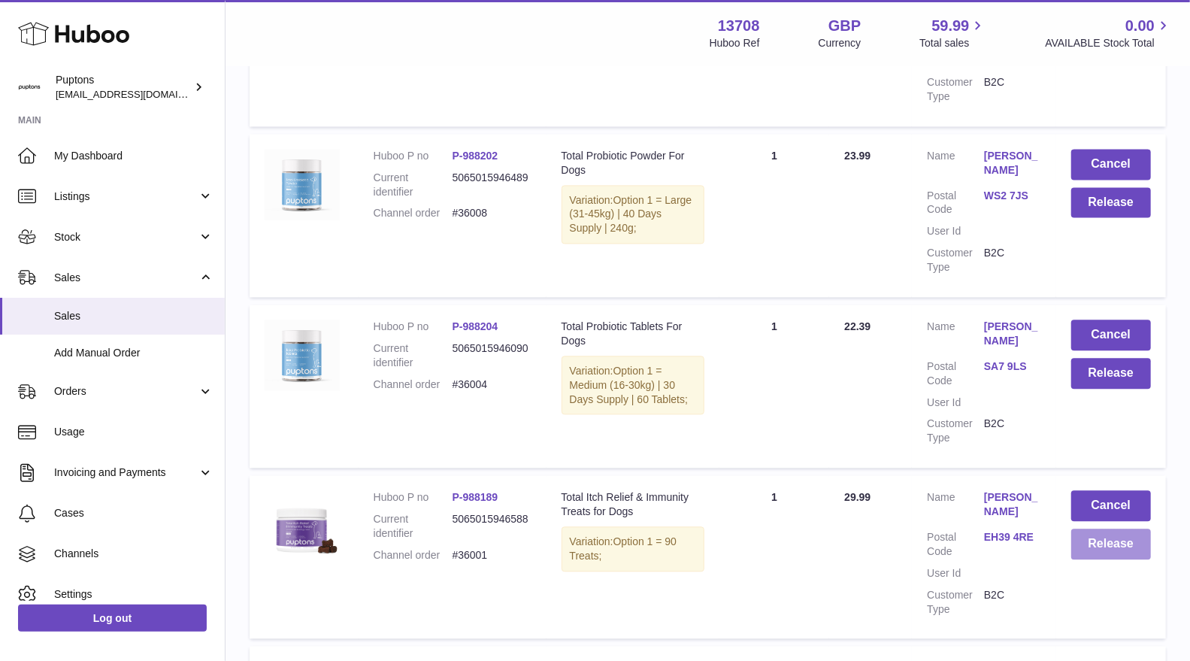
click at [1097, 556] on button "Release" at bounding box center [1111, 544] width 80 height 31
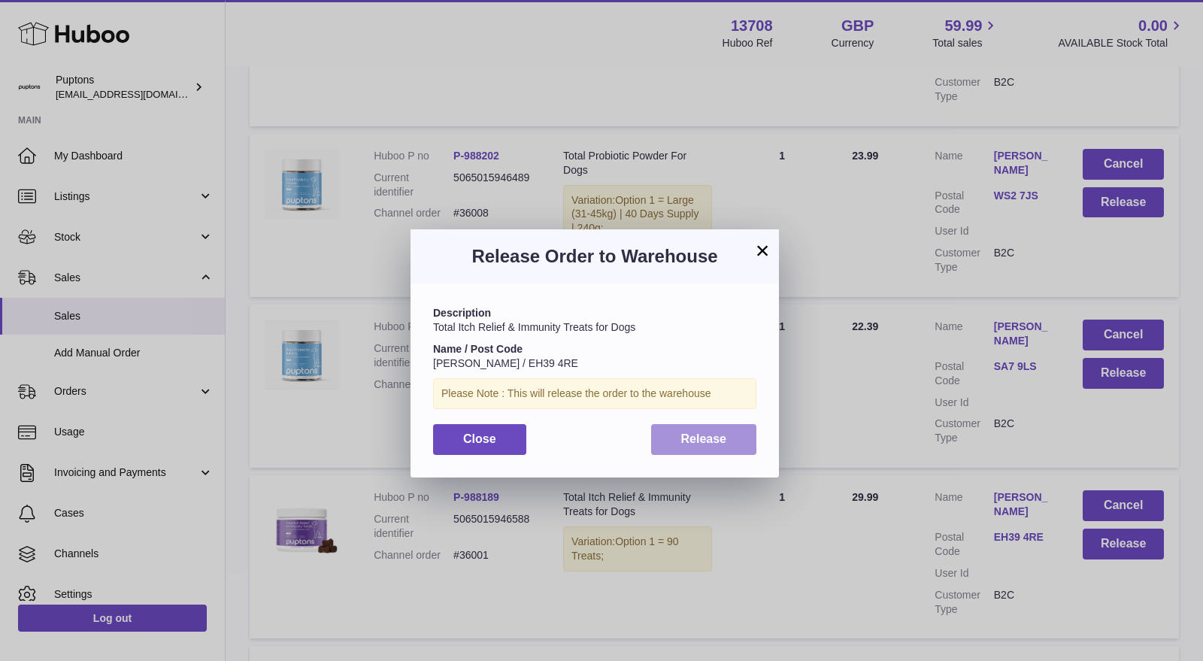
click at [694, 447] on button "Release" at bounding box center [704, 439] width 106 height 31
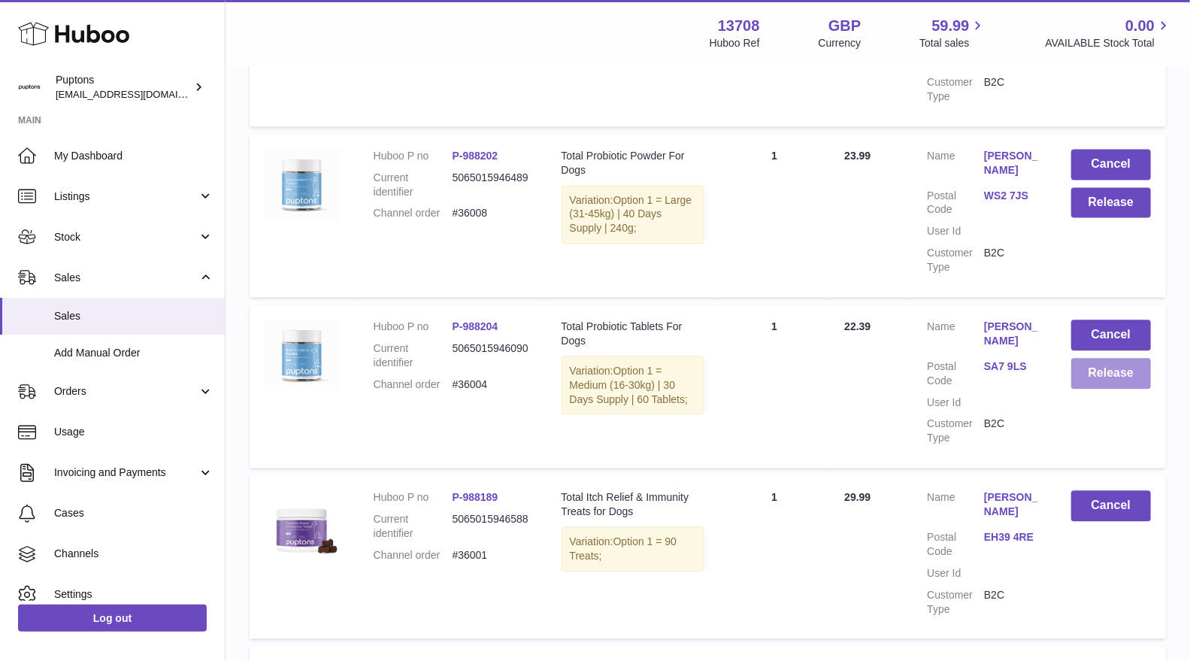
click at [1087, 376] on button "Release" at bounding box center [1111, 373] width 80 height 31
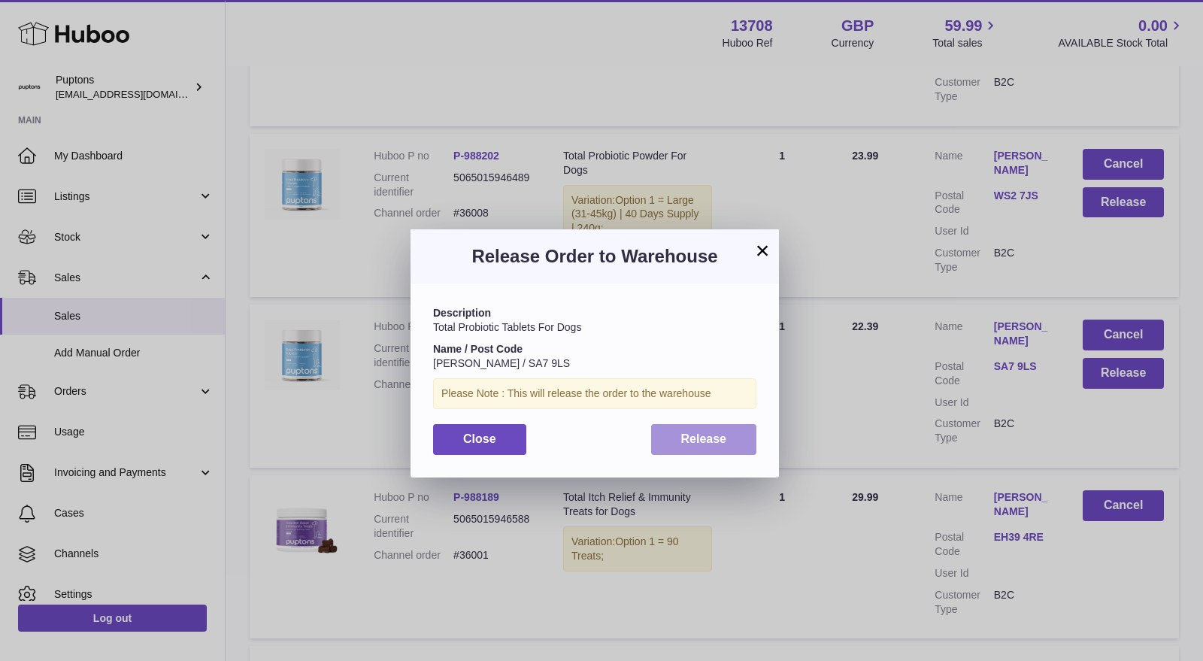
click at [737, 444] on button "Release" at bounding box center [704, 439] width 106 height 31
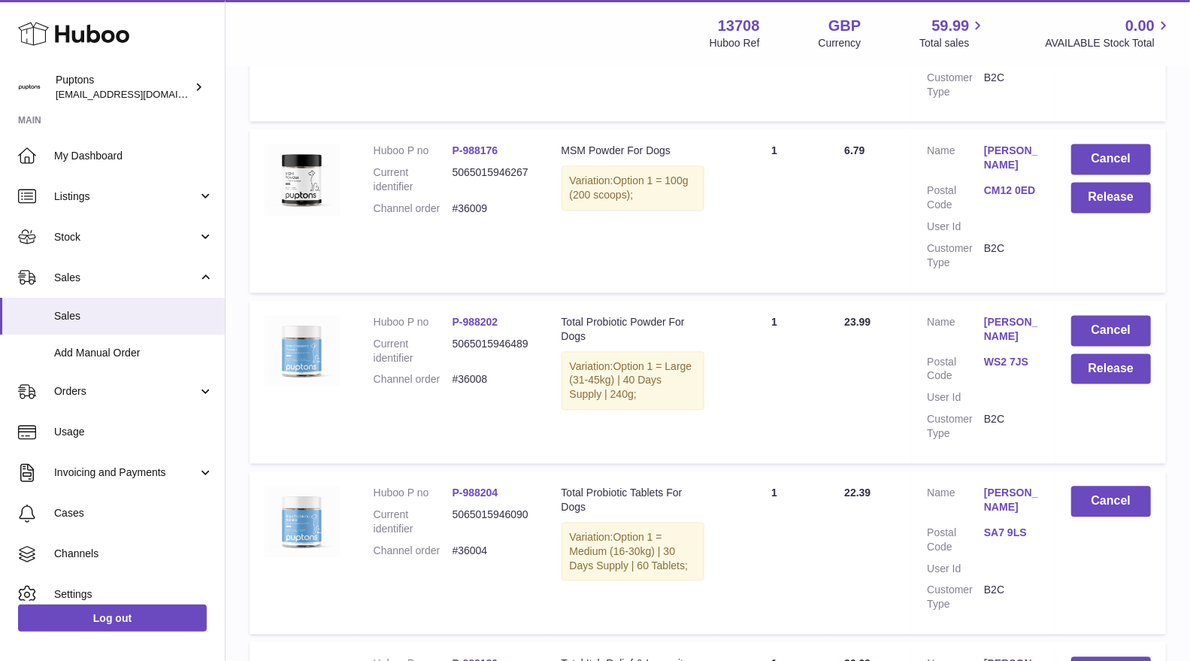
scroll to position [1618, 0]
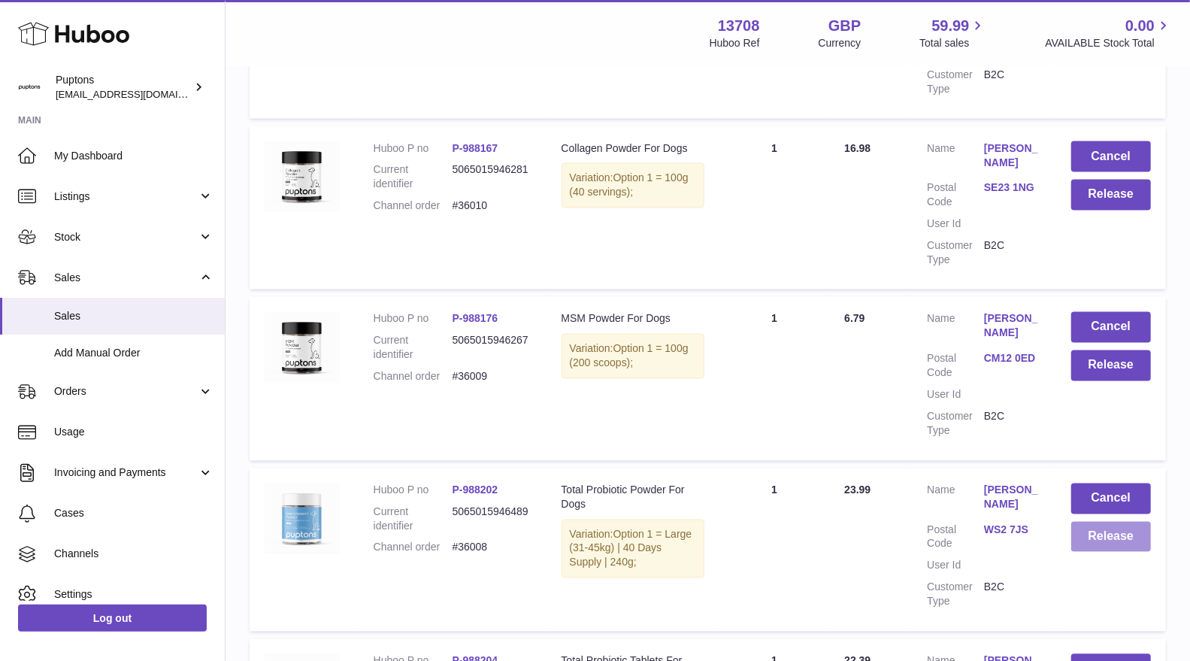
click at [1113, 541] on button "Release" at bounding box center [1111, 537] width 80 height 31
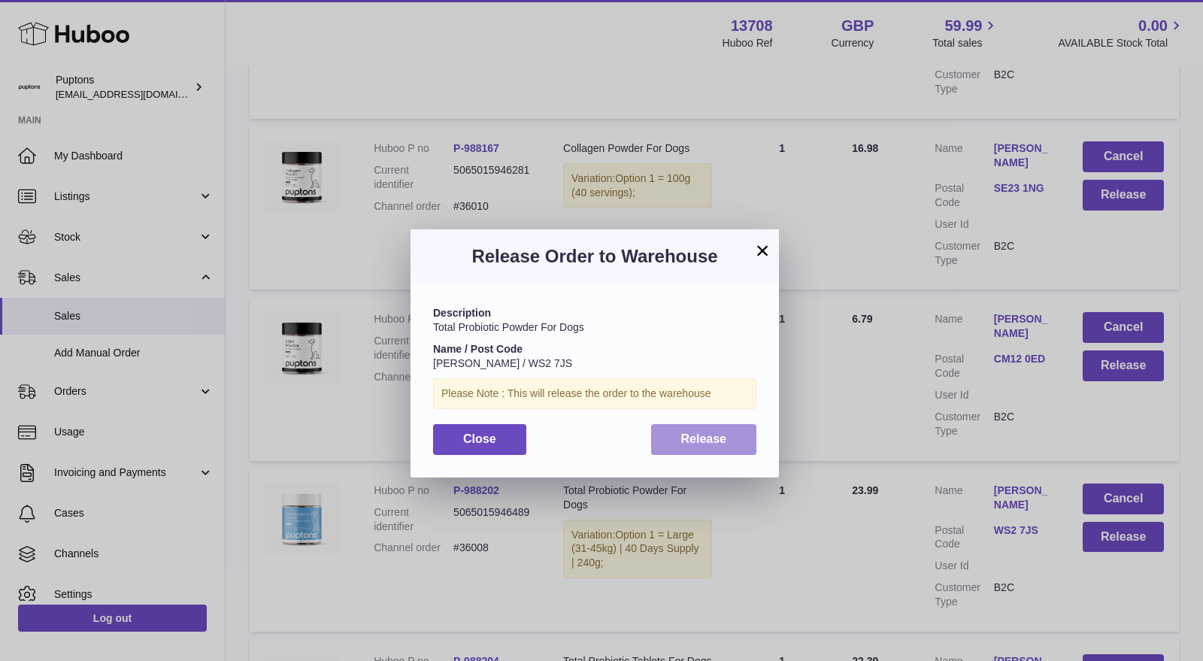
click at [742, 445] on button "Release" at bounding box center [704, 439] width 106 height 31
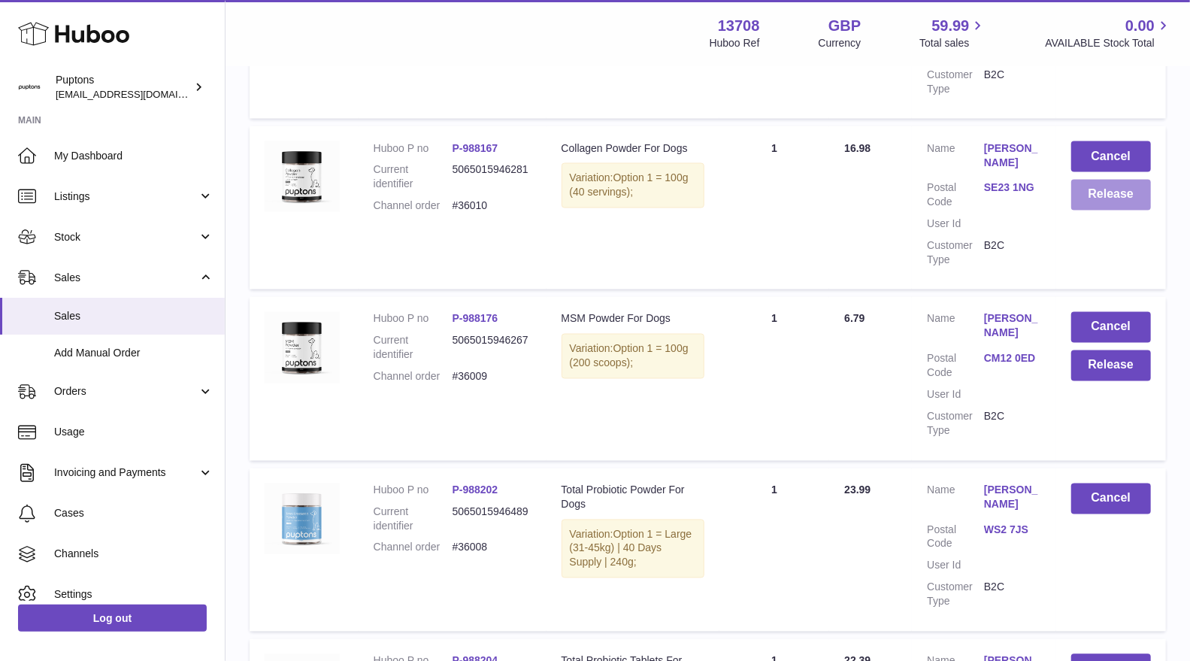
click at [1115, 196] on button "Release" at bounding box center [1111, 195] width 80 height 31
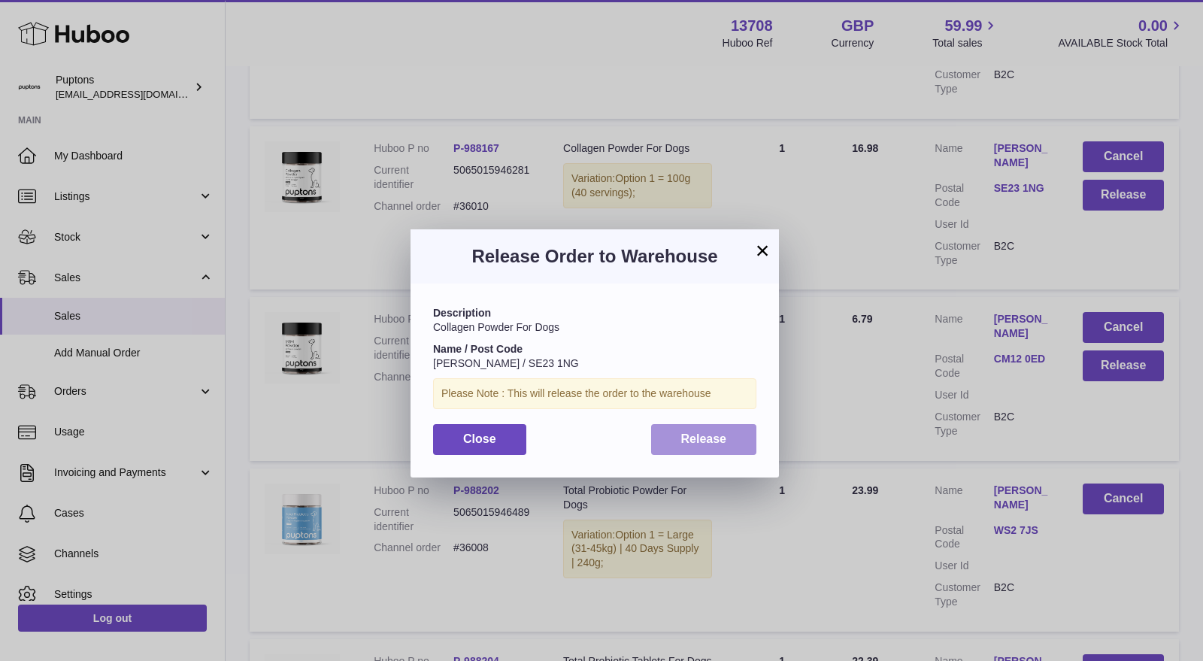
click at [689, 445] on span "Release" at bounding box center [704, 438] width 46 height 13
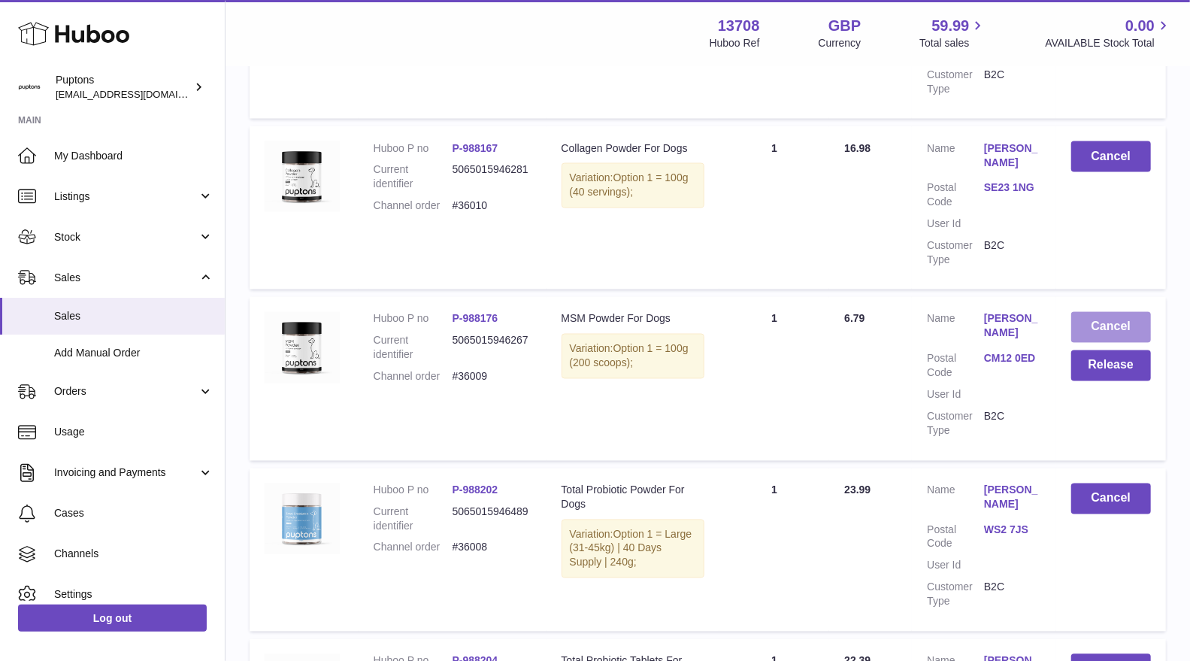
click at [1092, 332] on button "Cancel" at bounding box center [1111, 327] width 80 height 31
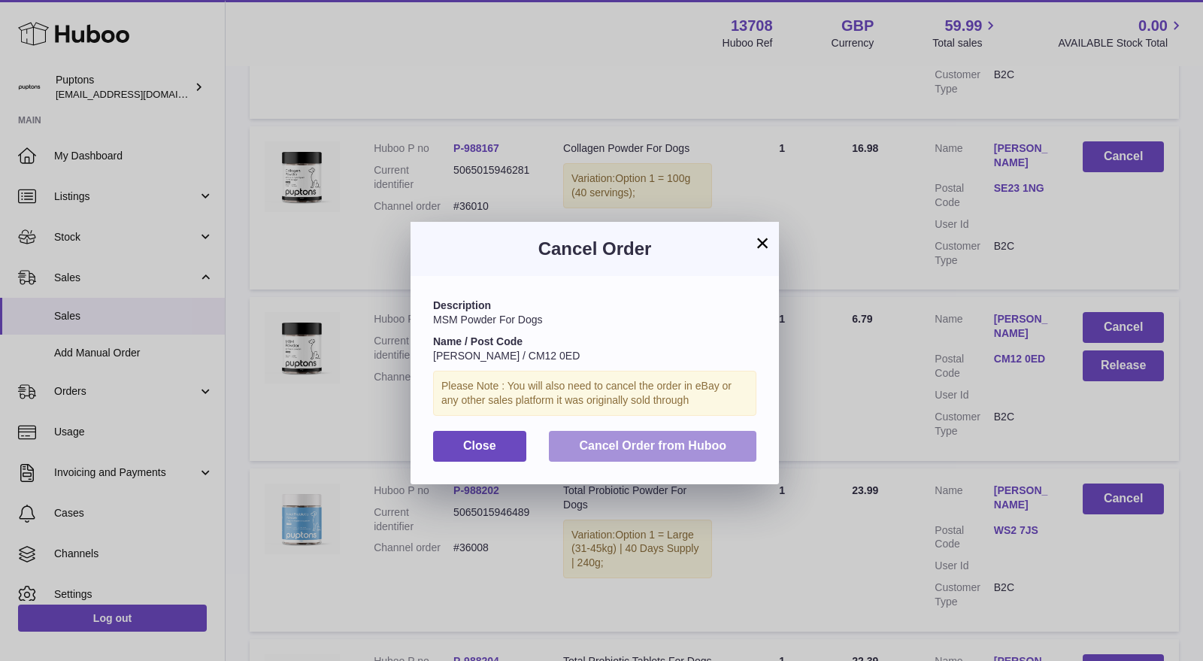
click at [629, 445] on span "Cancel Order from Huboo" at bounding box center [652, 445] width 147 height 13
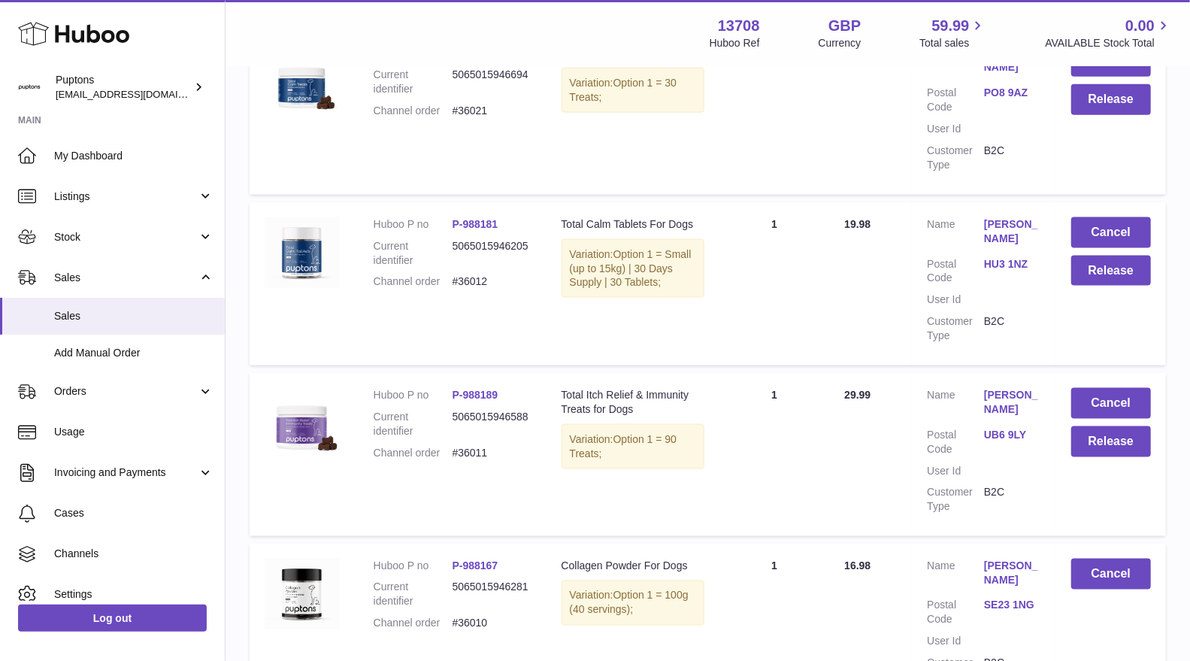
scroll to position [1117, 0]
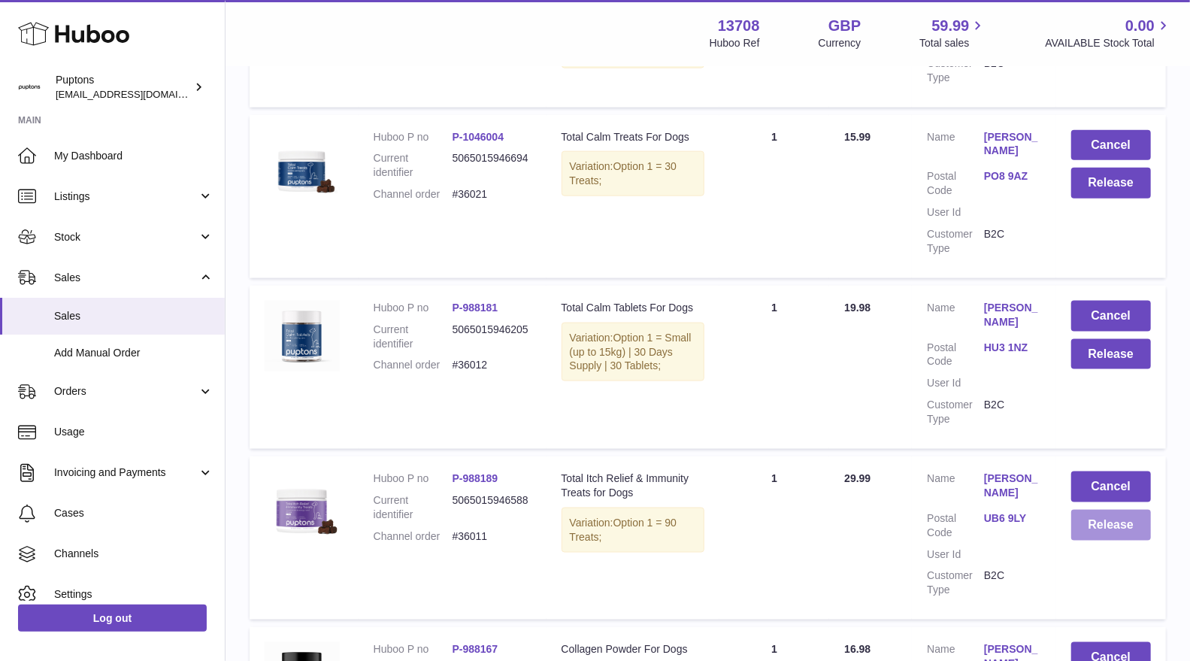
click at [1101, 523] on button "Release" at bounding box center [1111, 525] width 80 height 31
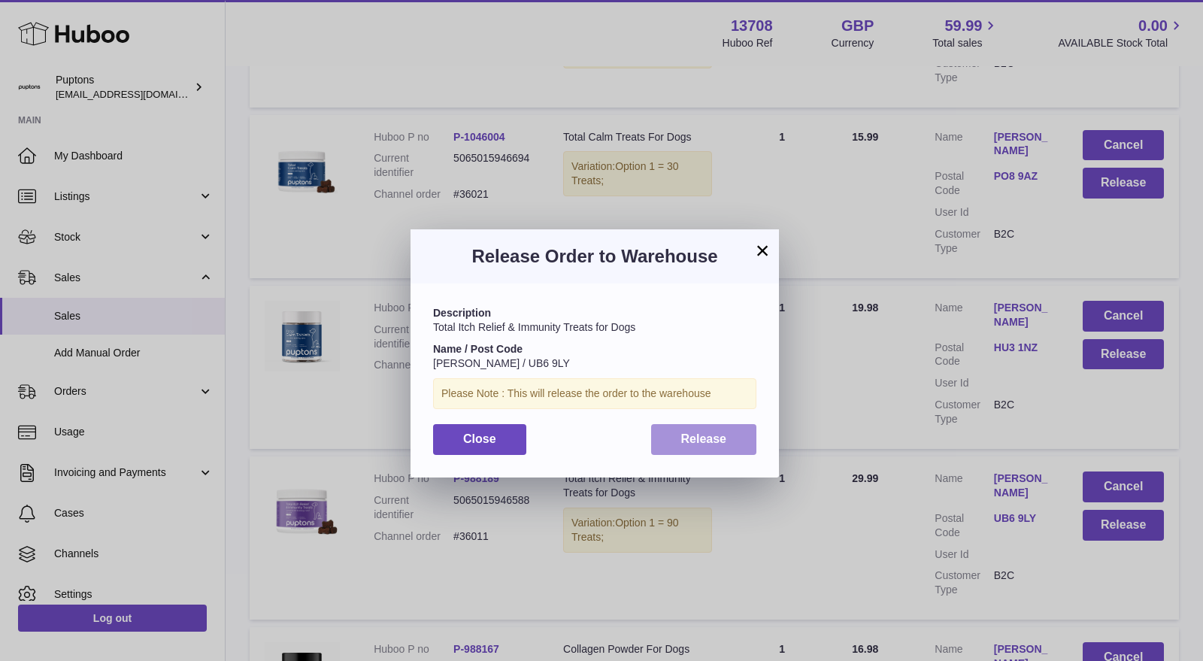
click at [704, 432] on span "Release" at bounding box center [704, 438] width 46 height 13
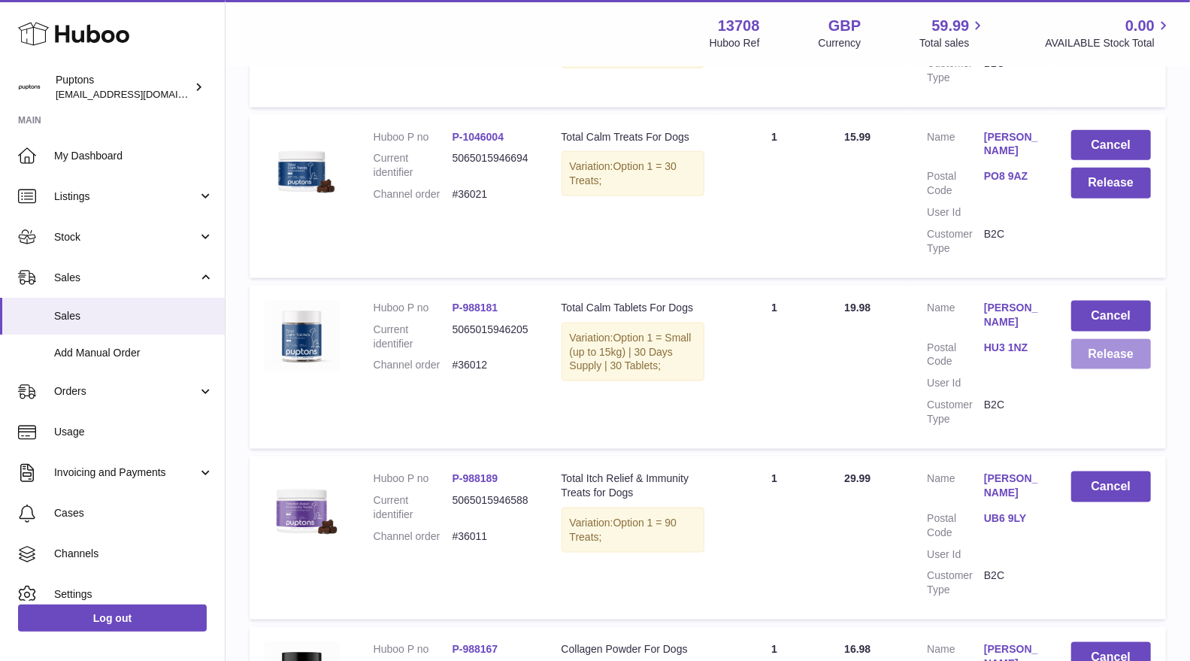
click at [1114, 361] on button "Release" at bounding box center [1111, 354] width 80 height 31
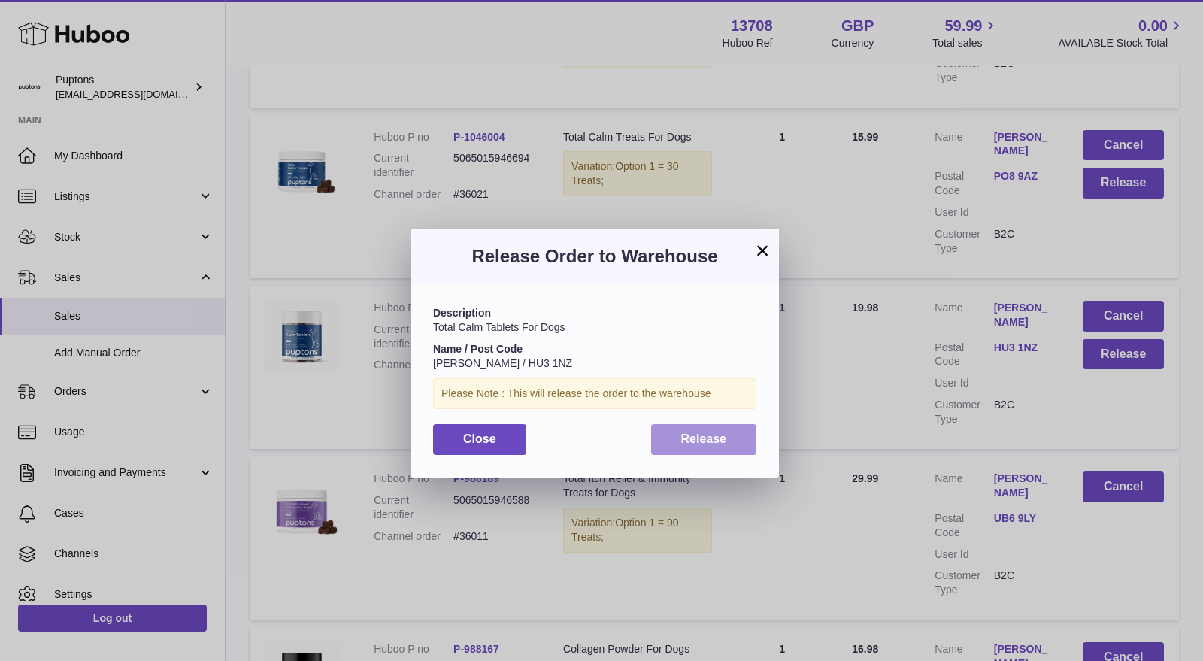
click at [716, 435] on span "Release" at bounding box center [704, 438] width 46 height 13
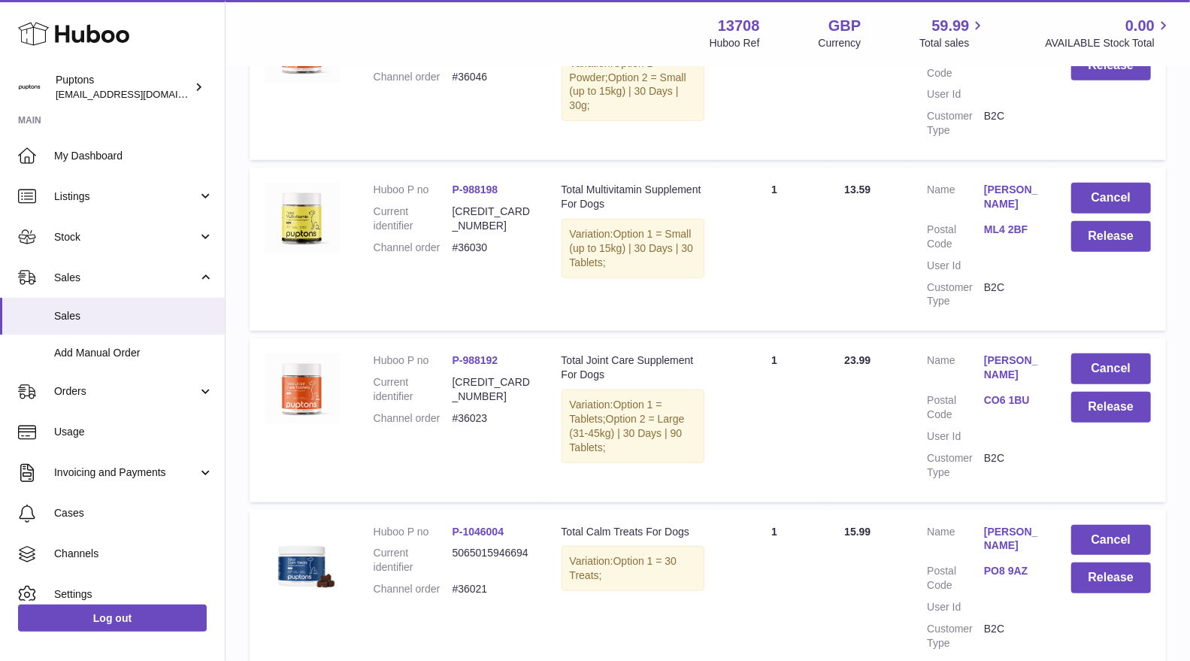
scroll to position [699, 0]
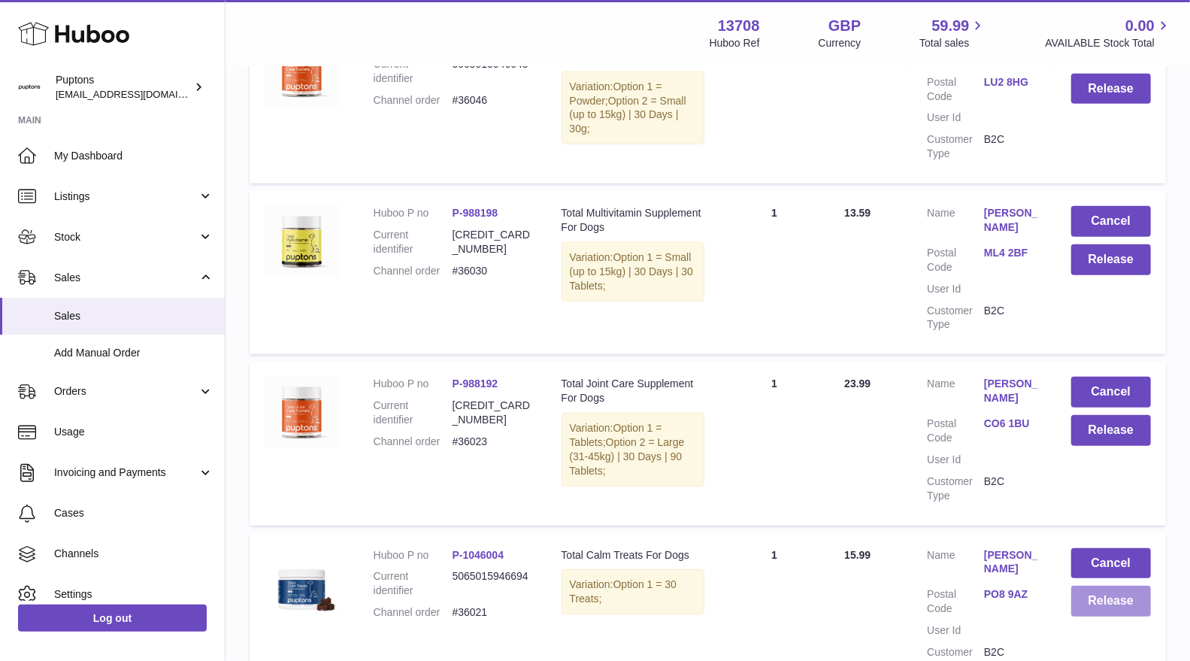
click at [1098, 607] on button "Release" at bounding box center [1111, 601] width 80 height 31
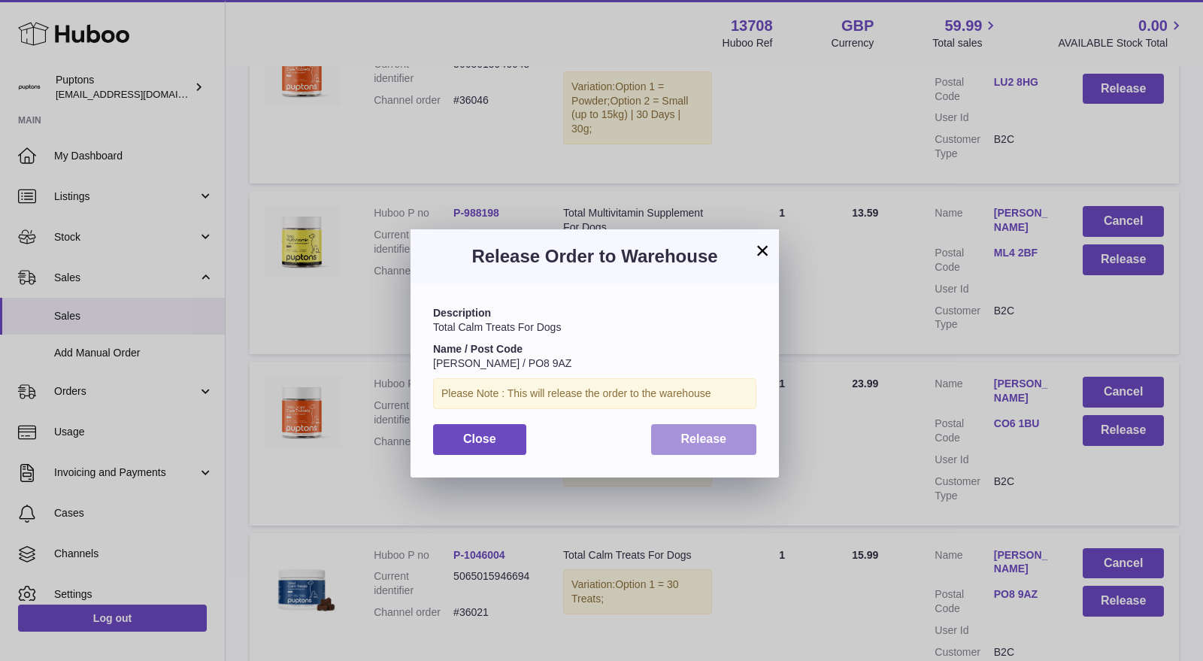
drag, startPoint x: 720, startPoint y: 452, endPoint x: 825, endPoint y: 441, distance: 105.0
click at [722, 450] on button "Release" at bounding box center [704, 439] width 106 height 31
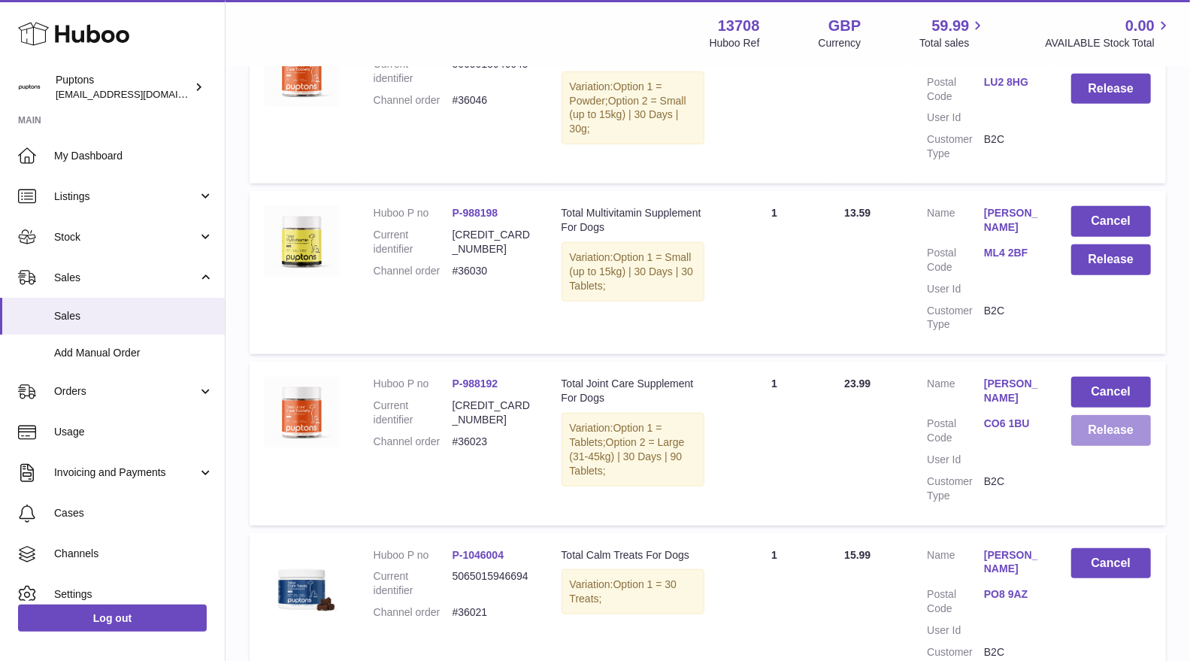
click at [1089, 429] on button "Release" at bounding box center [1111, 430] width 80 height 31
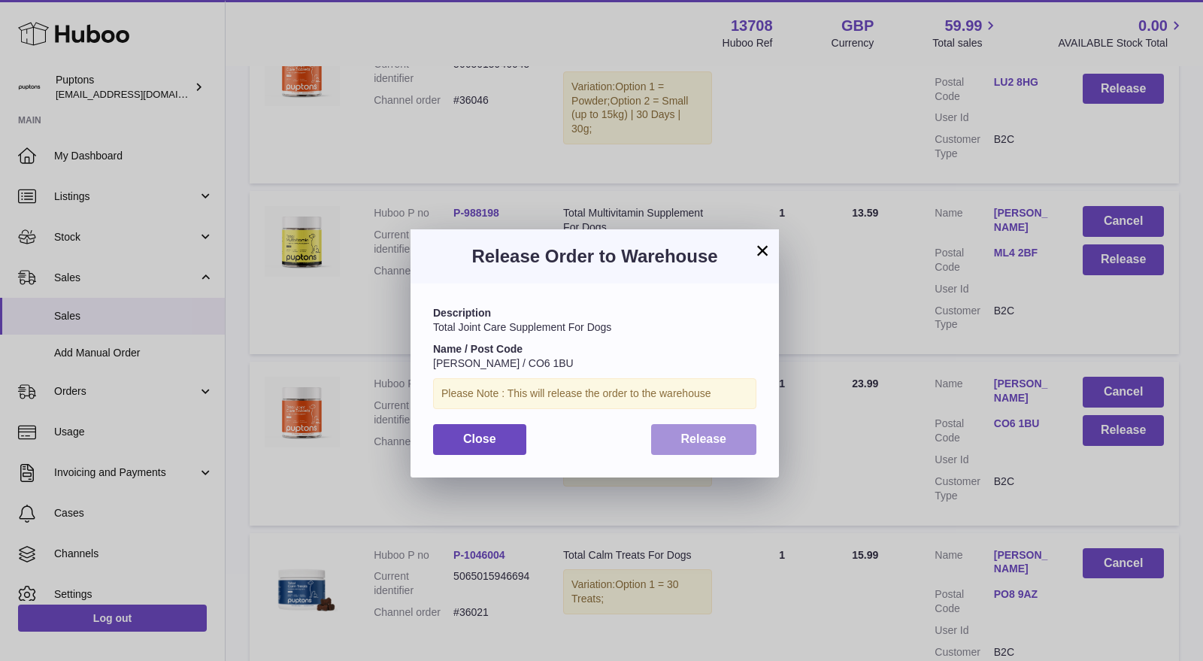
click at [745, 445] on button "Release" at bounding box center [704, 439] width 106 height 31
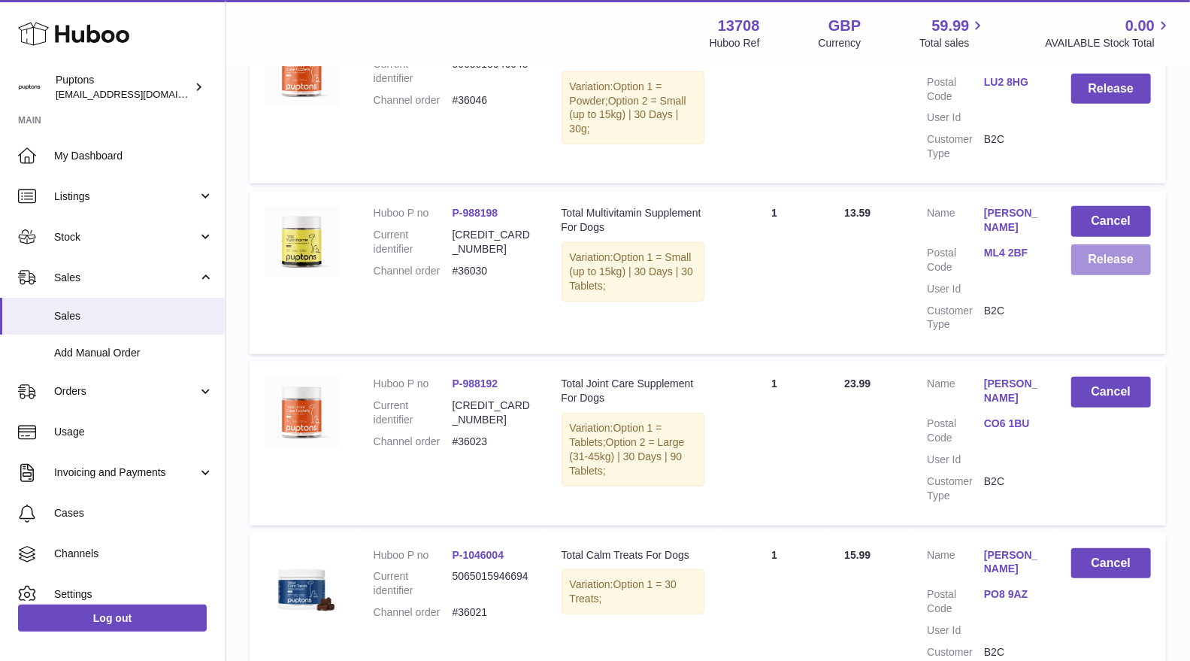
click at [1117, 262] on button "Release" at bounding box center [1111, 259] width 80 height 31
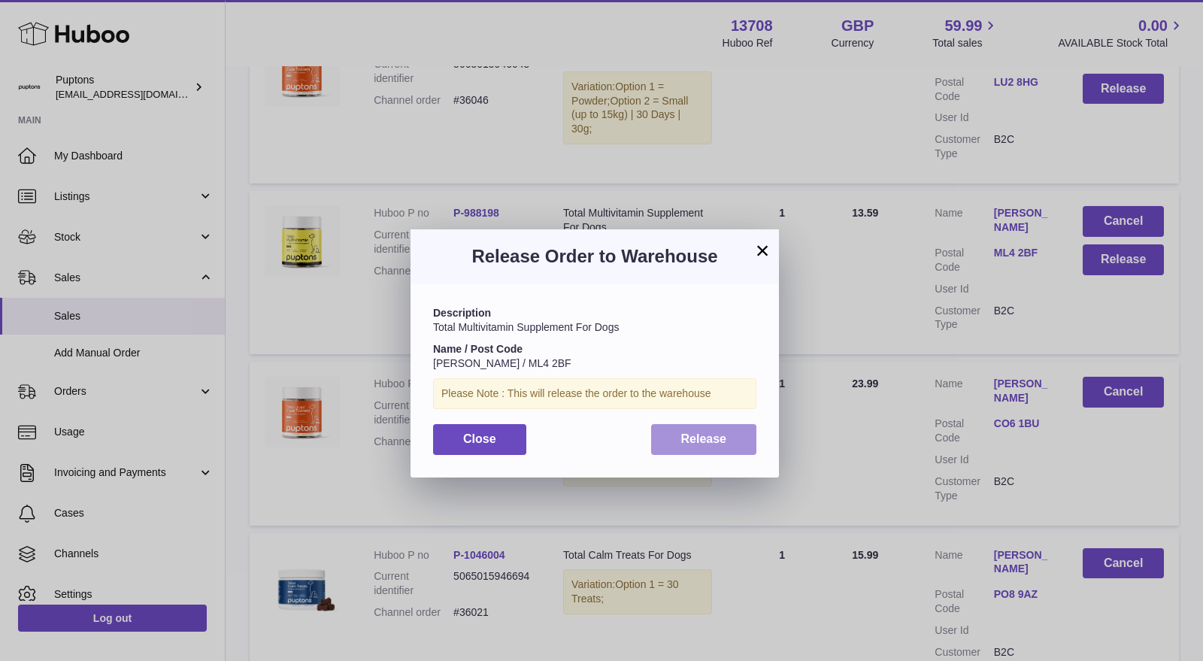
click at [735, 425] on button "Release" at bounding box center [704, 439] width 106 height 31
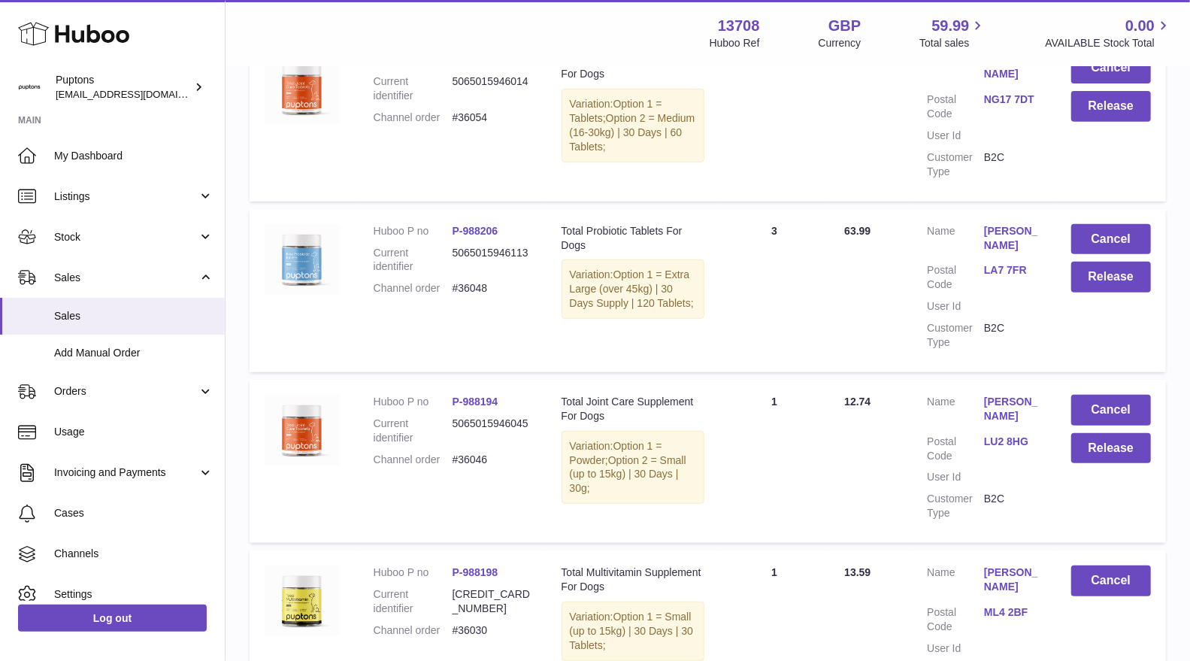
scroll to position [282, 0]
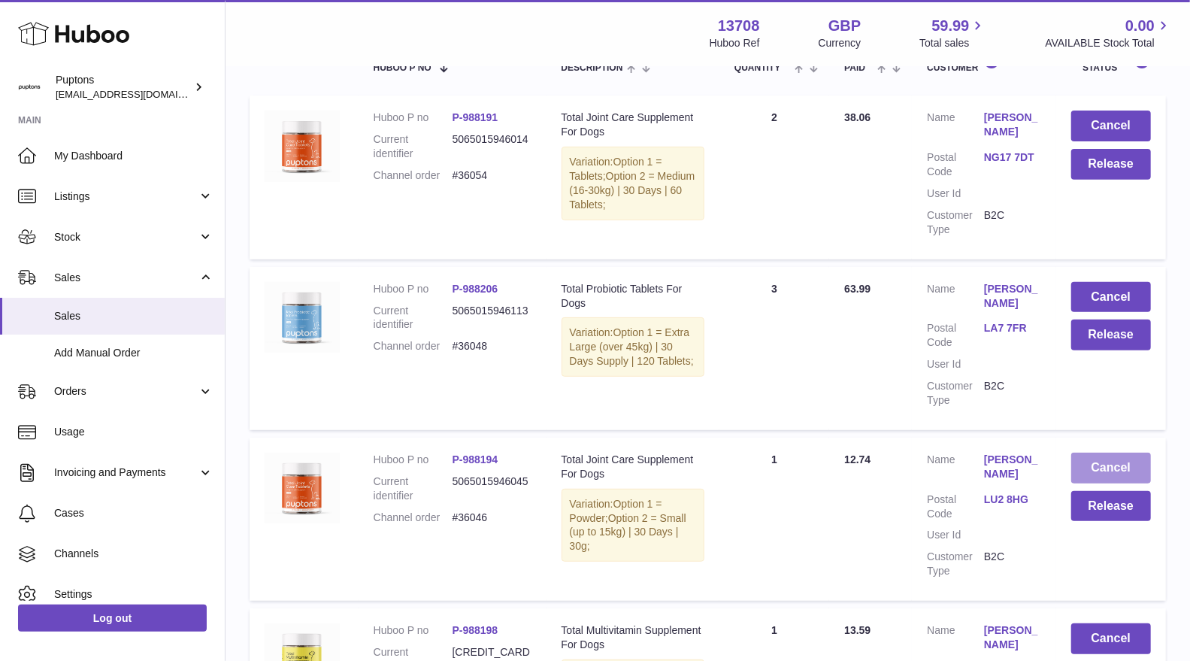
click at [1088, 473] on button "Cancel" at bounding box center [1111, 468] width 80 height 31
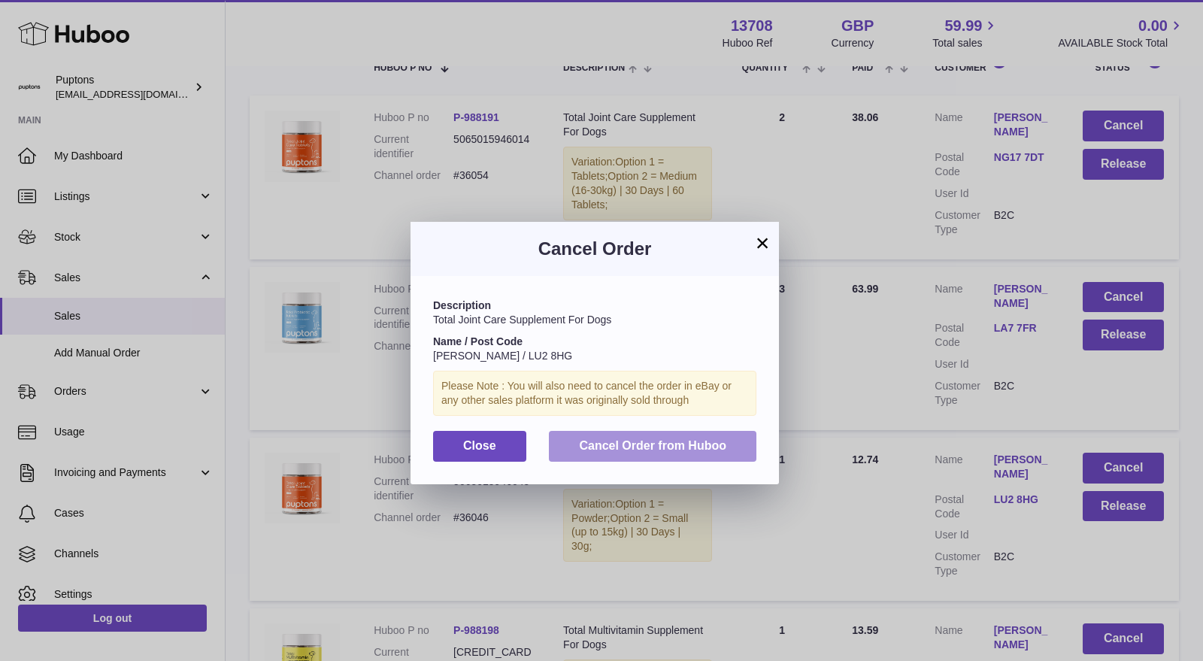
click at [710, 450] on span "Cancel Order from Huboo" at bounding box center [652, 445] width 147 height 13
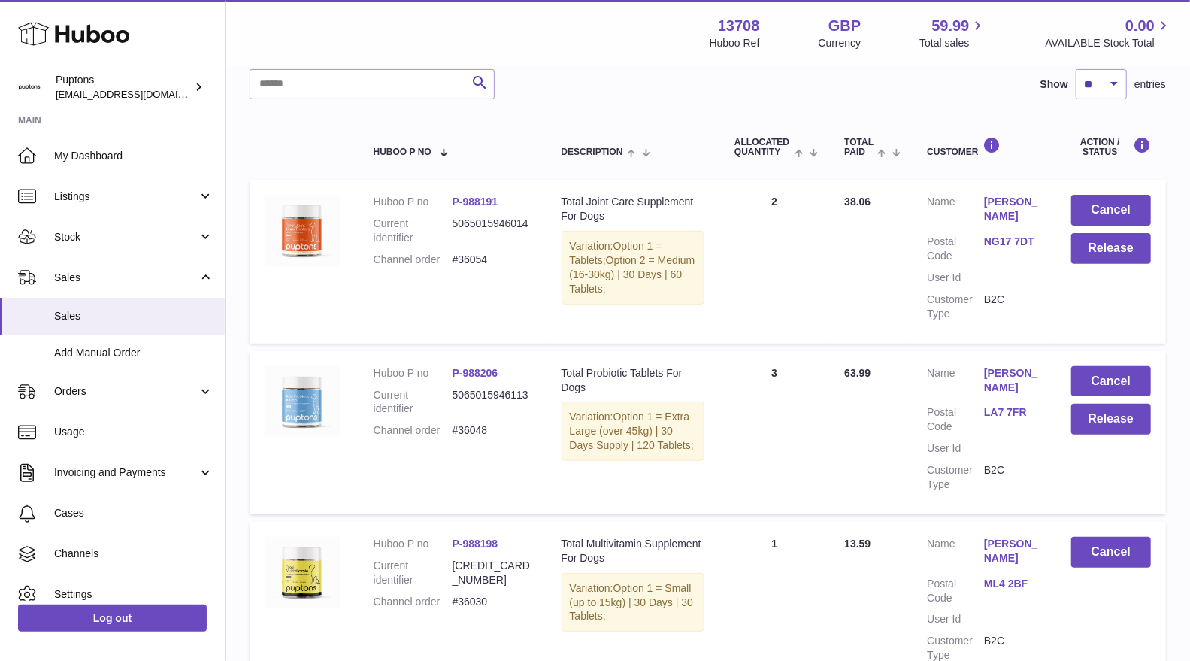
scroll to position [114, 0]
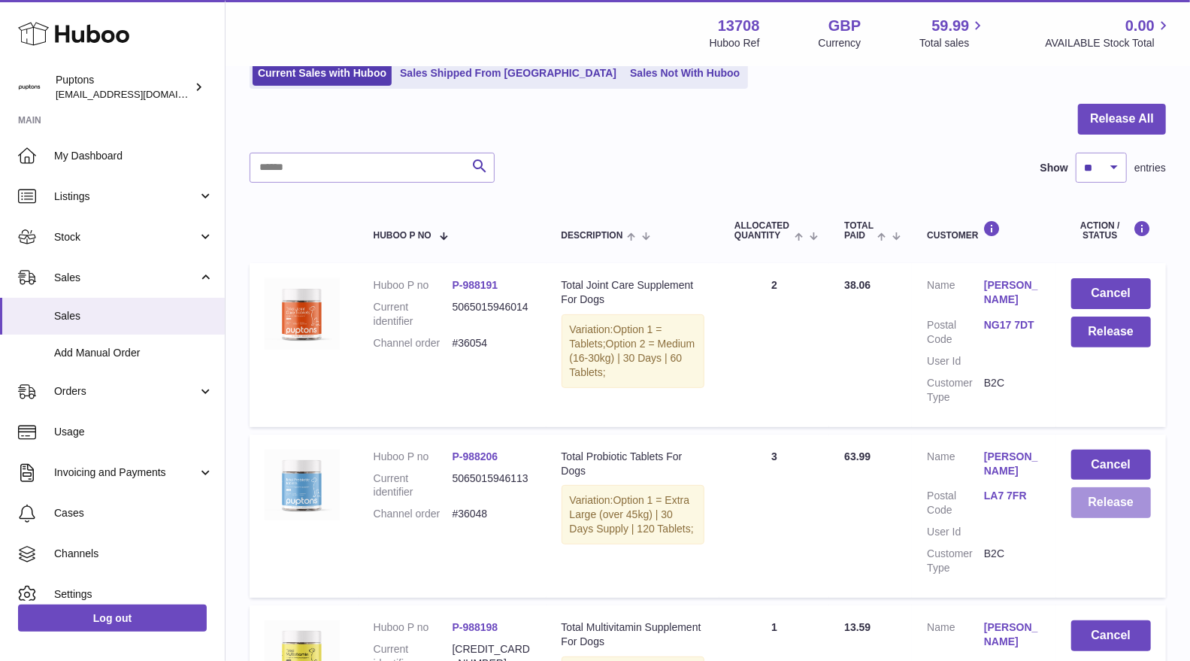
click at [1095, 512] on button "Release" at bounding box center [1111, 502] width 80 height 31
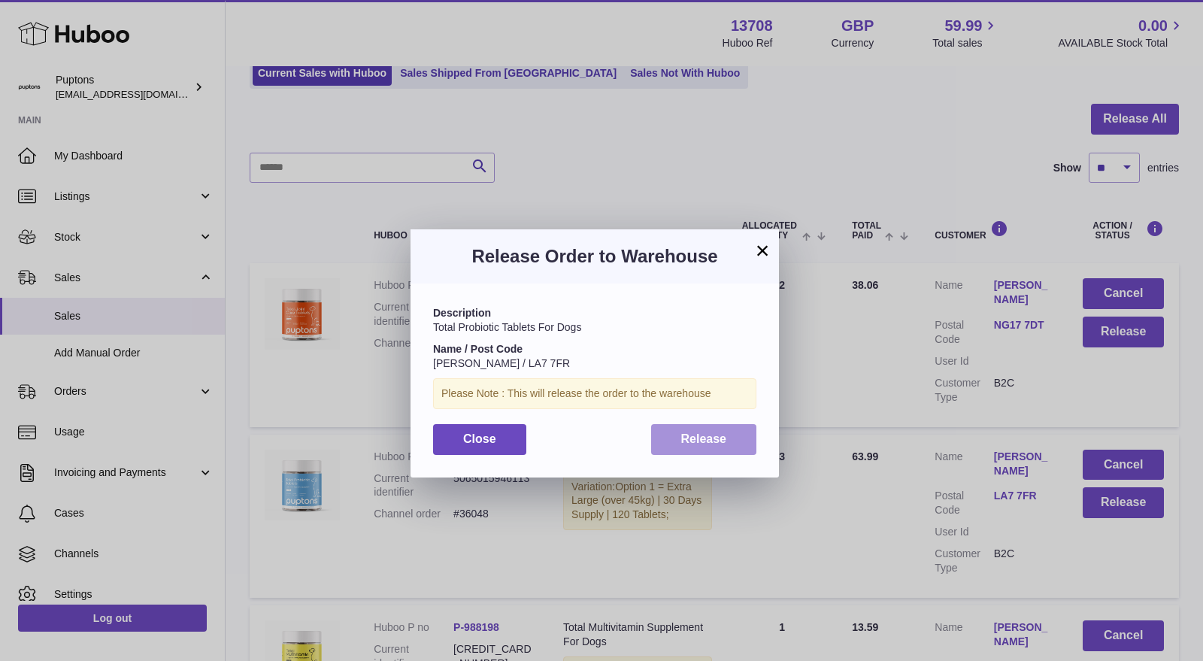
click at [713, 441] on span "Release" at bounding box center [704, 438] width 46 height 13
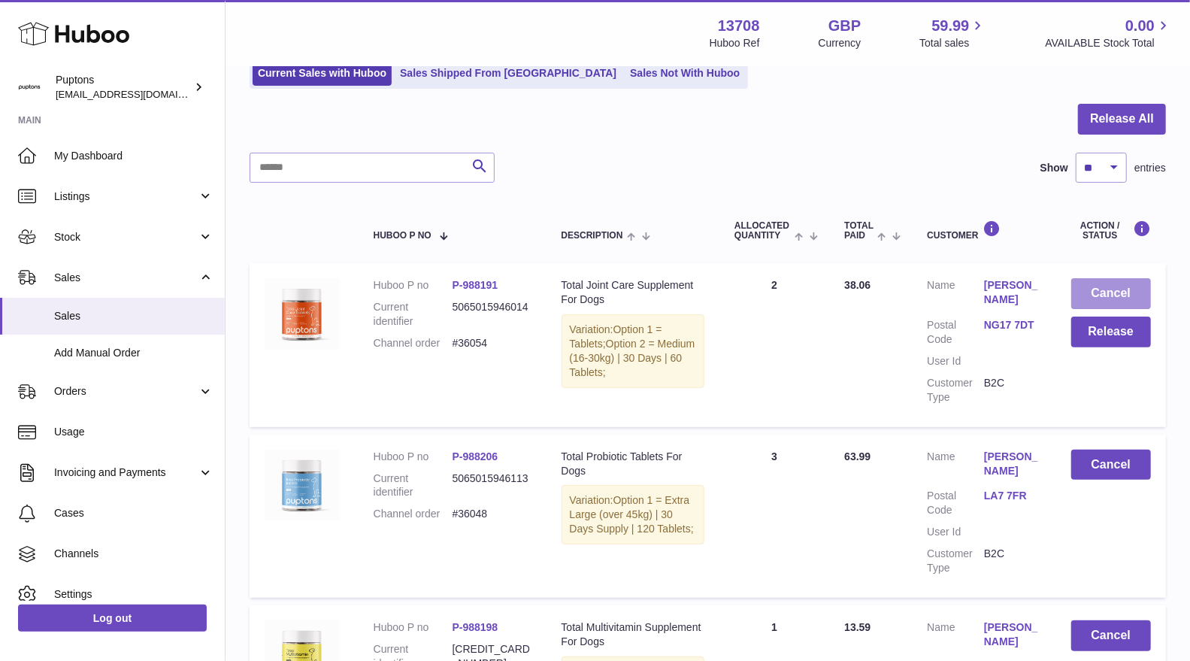
click at [1086, 292] on button "Cancel" at bounding box center [1111, 293] width 80 height 31
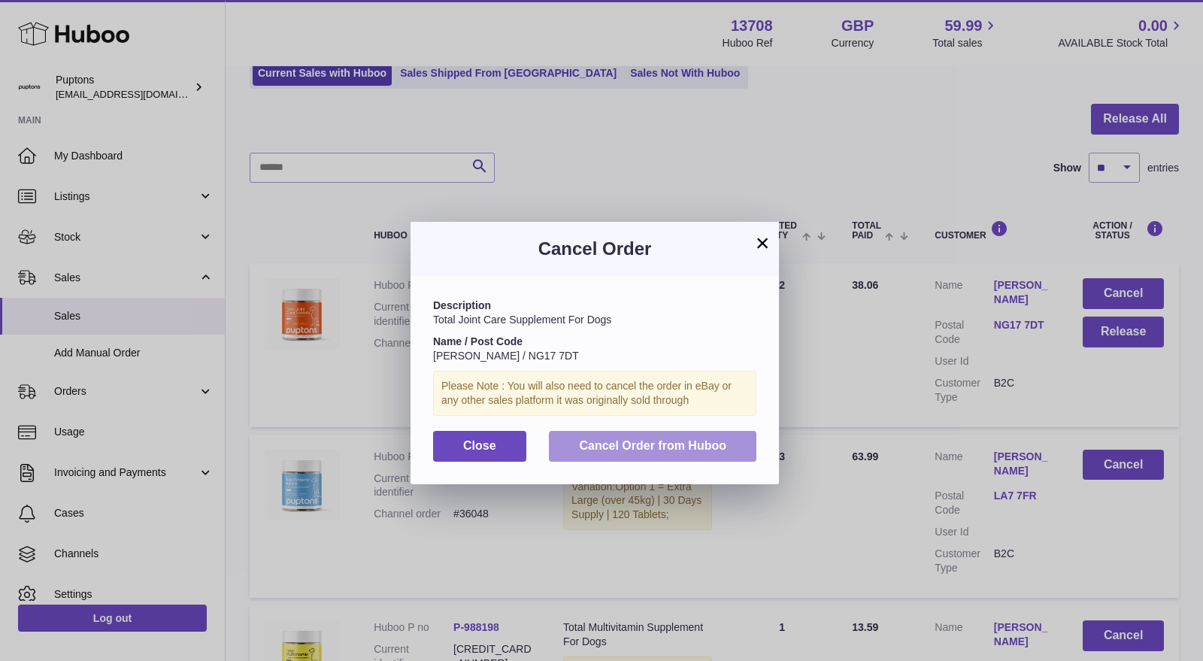
click at [694, 435] on button "Cancel Order from Huboo" at bounding box center [652, 446] width 207 height 31
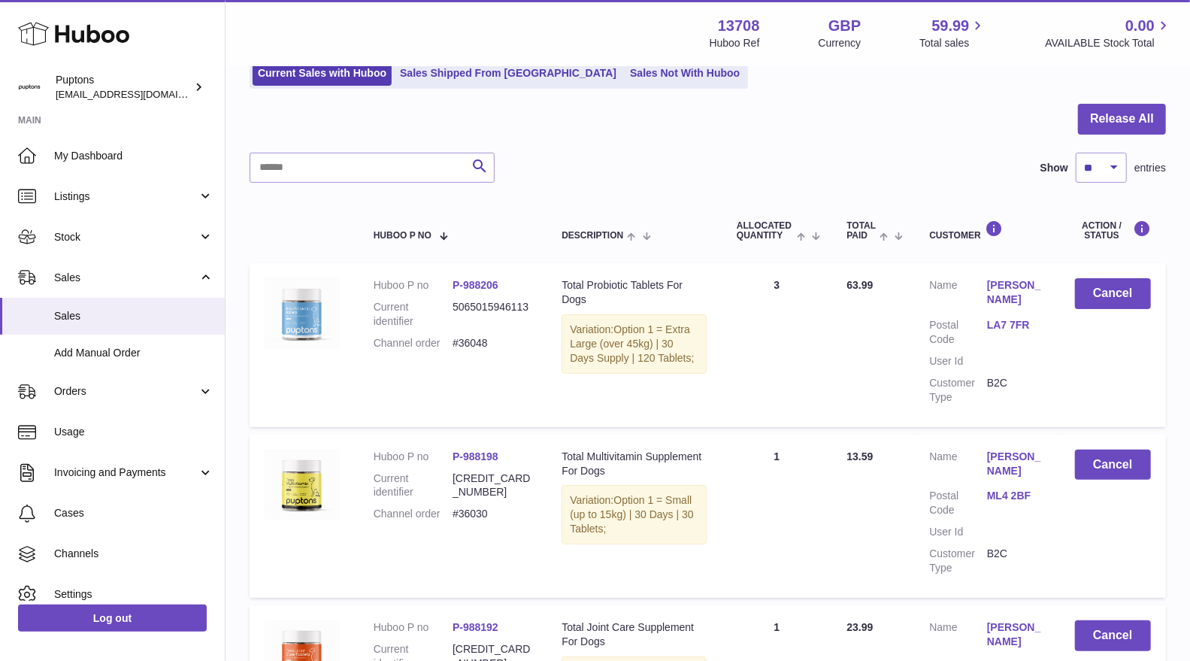
click at [68, 150] on span "My Dashboard" at bounding box center [133, 156] width 159 height 14
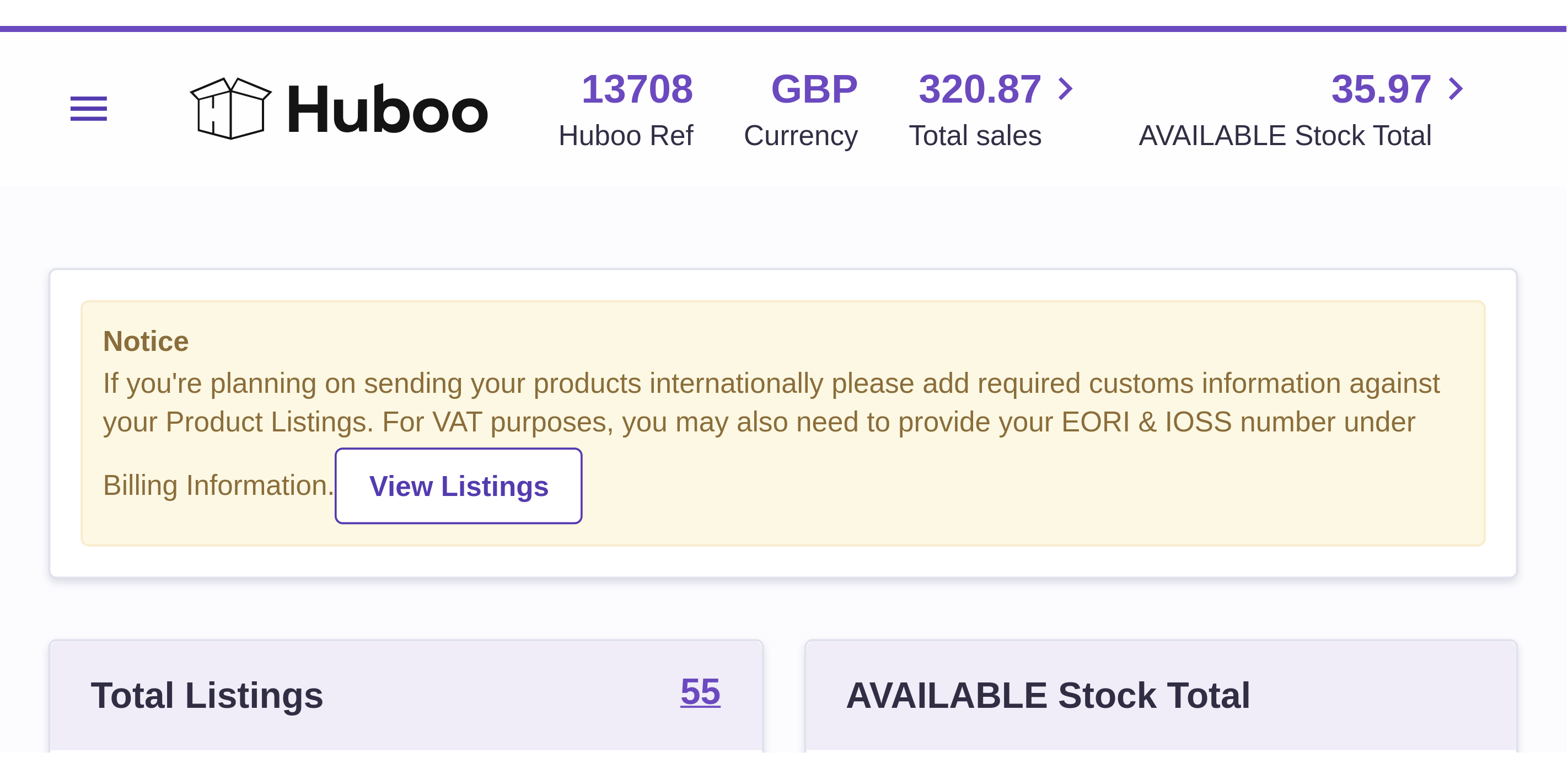
scroll to position [172, 447]
